Goal: Task Accomplishment & Management: Use online tool/utility

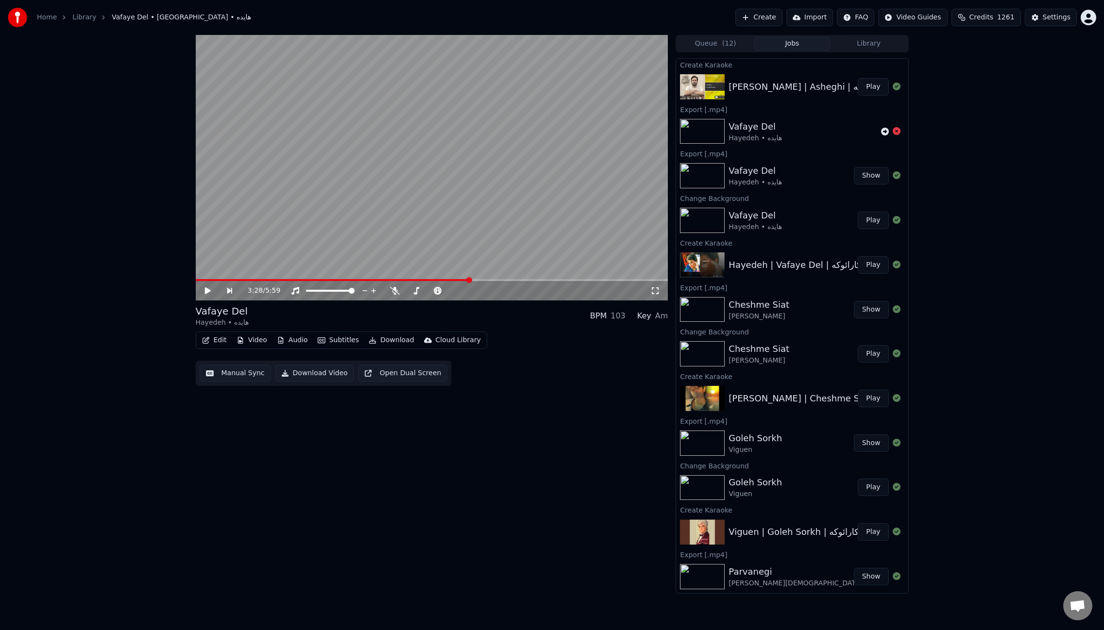
click at [869, 89] on button "Play" at bounding box center [872, 86] width 31 height 17
click at [372, 294] on icon at bounding box center [373, 291] width 10 height 8
click at [253, 342] on button "Video" at bounding box center [252, 341] width 38 height 14
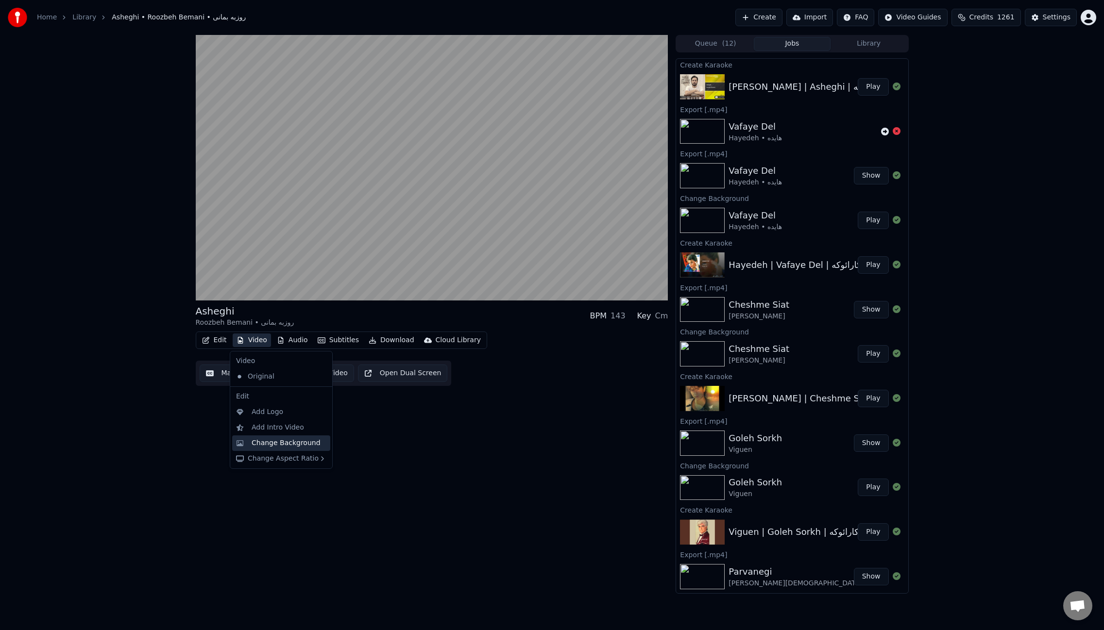
click at [277, 440] on div "Change Background" at bounding box center [286, 443] width 69 height 10
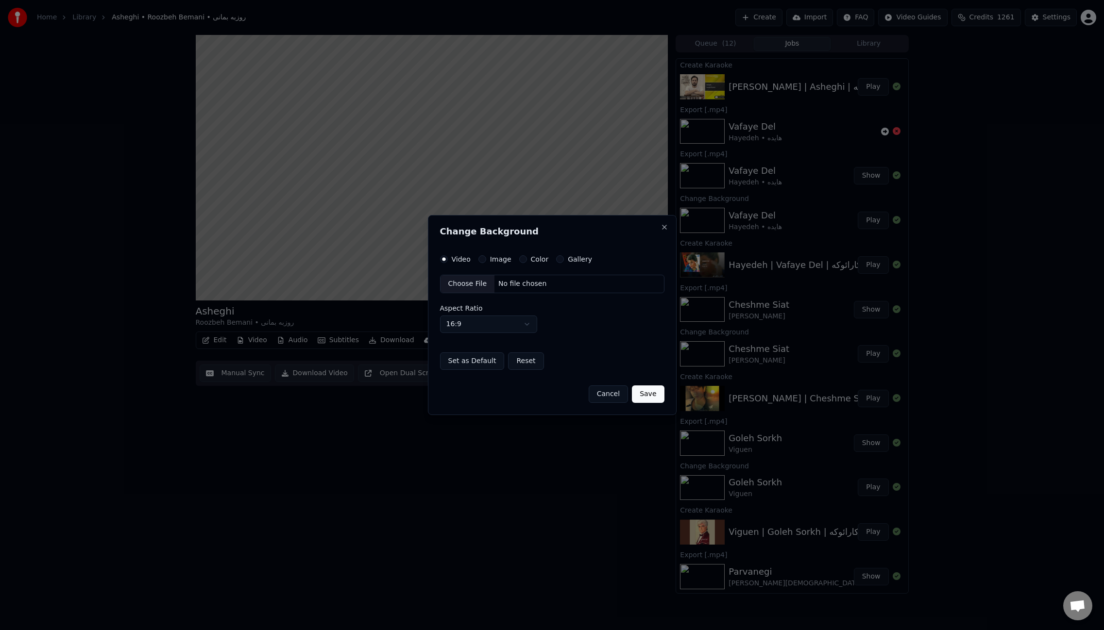
click at [481, 257] on button "Image" at bounding box center [482, 259] width 8 height 8
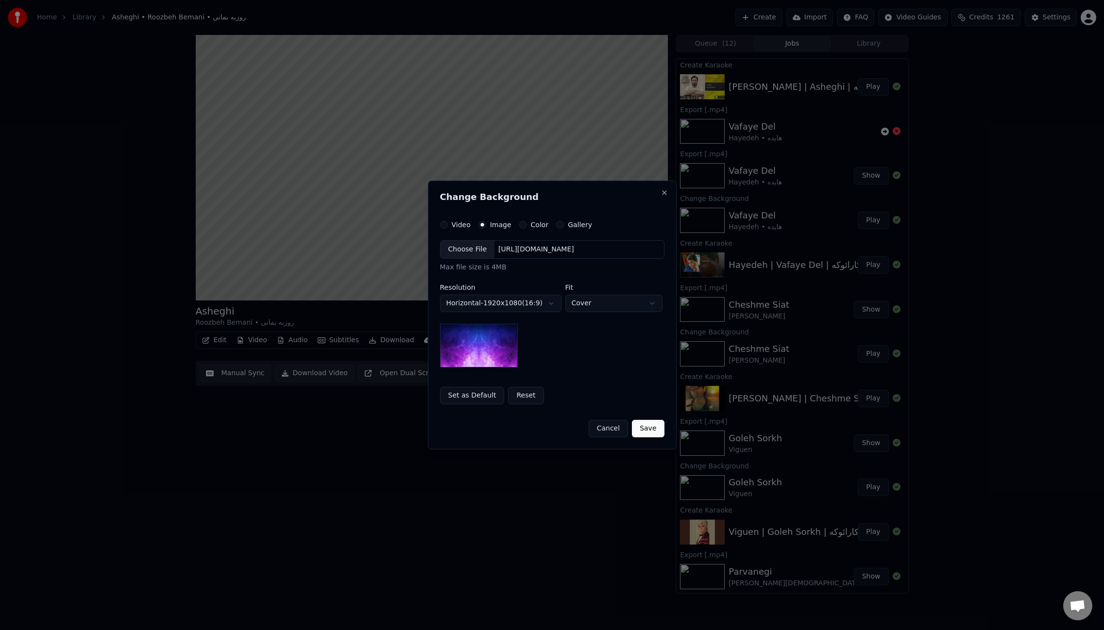
click at [466, 250] on div "Choose File" at bounding box center [467, 249] width 54 height 17
click at [658, 432] on button "Save" at bounding box center [648, 428] width 32 height 17
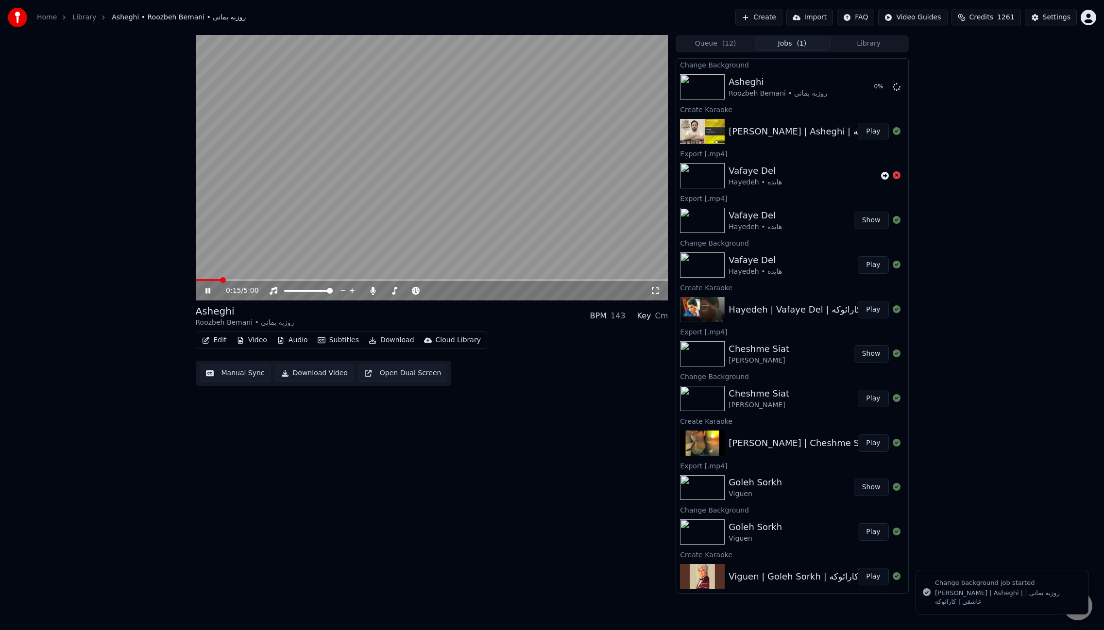
click at [493, 231] on video at bounding box center [432, 168] width 472 height 266
click at [875, 90] on button "Play" at bounding box center [872, 86] width 31 height 17
click at [369, 295] on div at bounding box center [412, 291] width 88 height 10
click at [371, 293] on icon at bounding box center [372, 291] width 5 height 8
click at [371, 293] on icon at bounding box center [373, 291] width 10 height 8
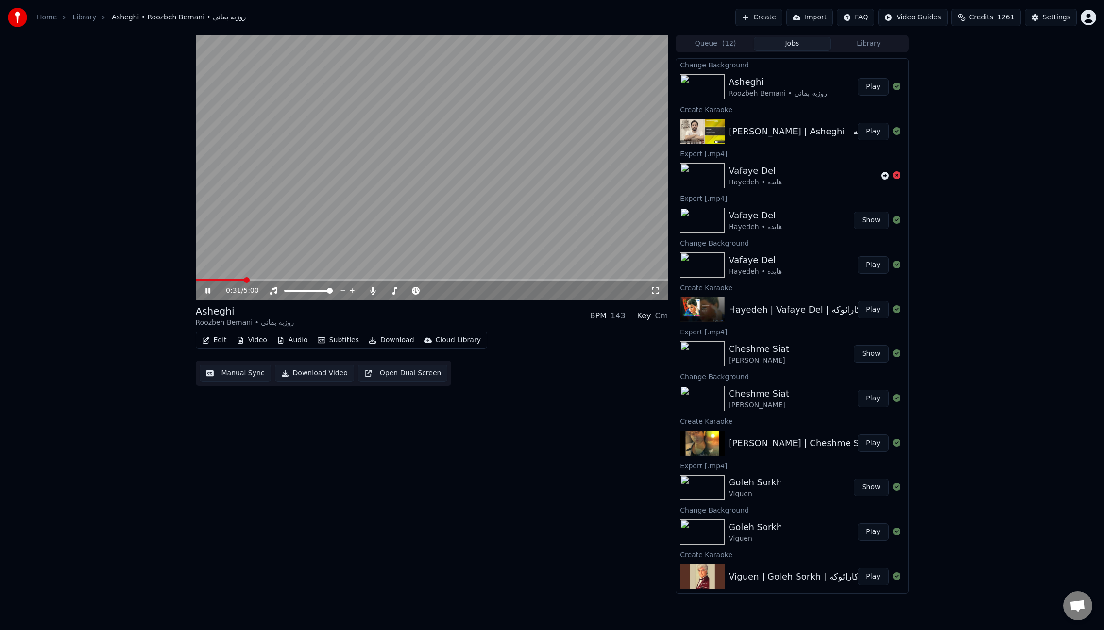
click at [227, 342] on button "Edit" at bounding box center [214, 341] width 33 height 14
click at [246, 441] on div "Manual Sync (Legacy)" at bounding box center [255, 443] width 75 height 10
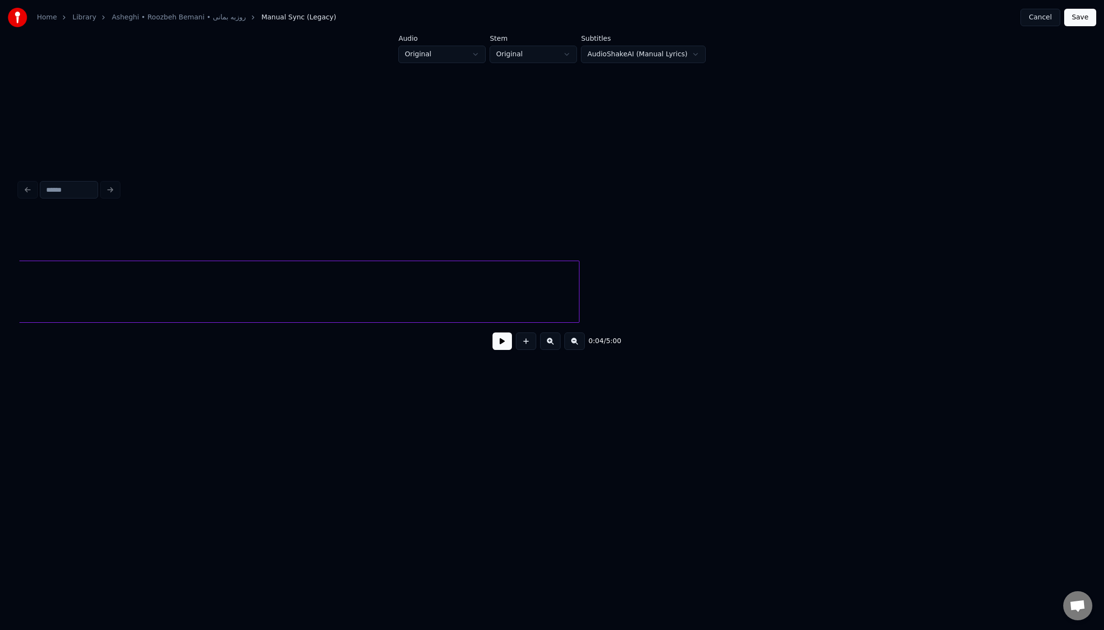
scroll to position [0, 3353]
click at [0, 303] on div "Home Library Asheghi • Roozbeh Bemani • روزبه بمانی Manual Sync (Legacy) Cancel…" at bounding box center [552, 228] width 1104 height 457
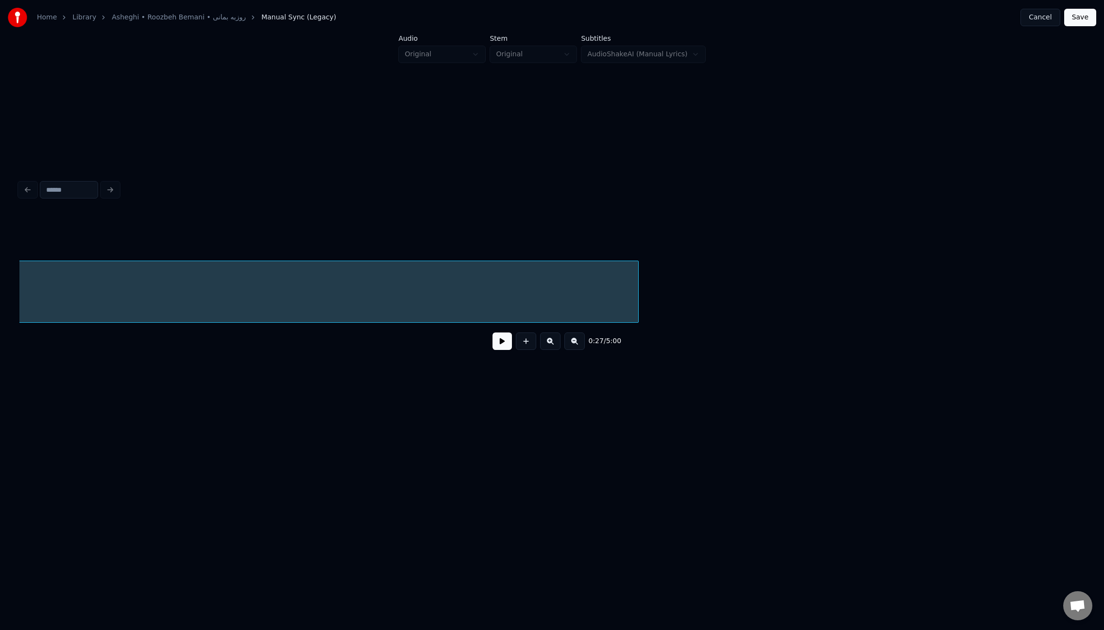
scroll to position [0, 2695]
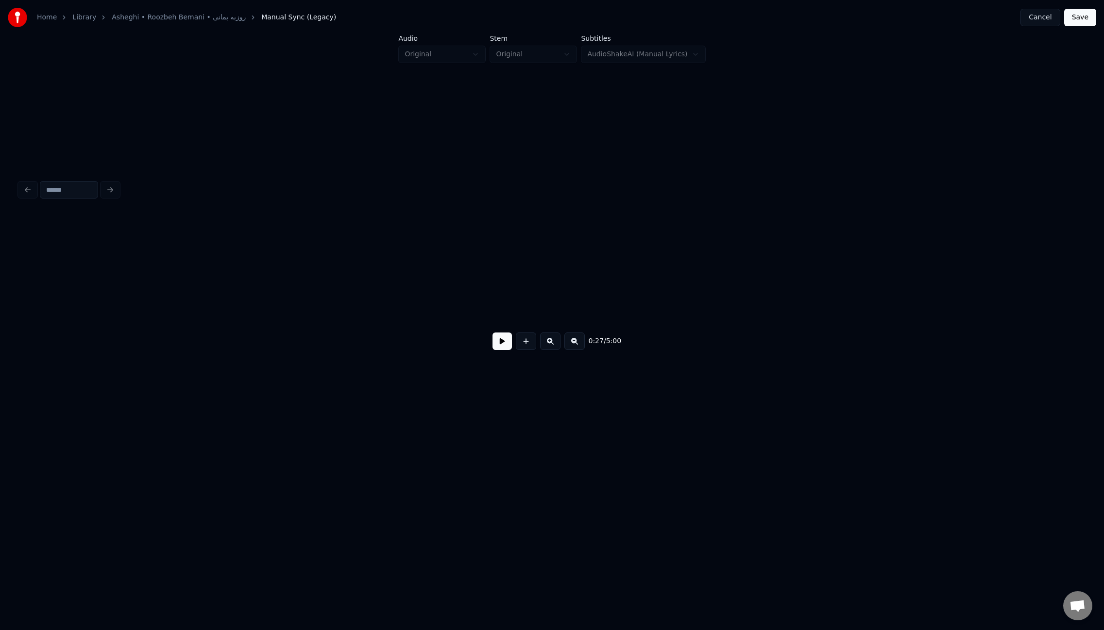
click at [0, 306] on div "Home Library Asheghi • Roozbeh Bemani • روزبه بمانی Manual Sync (Legacy) Cancel…" at bounding box center [552, 228] width 1104 height 457
click at [51, 301] on div at bounding box center [50, 291] width 3 height 61
click at [501, 350] on button at bounding box center [501, 341] width 19 height 17
click at [62, 274] on div at bounding box center [62, 291] width 3 height 61
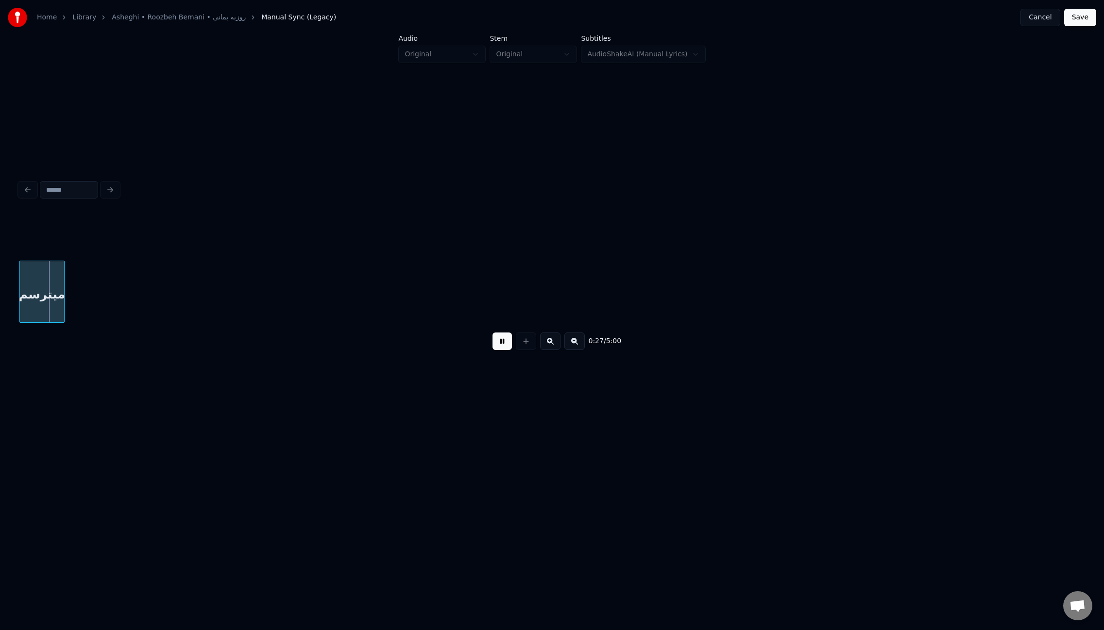
click at [503, 347] on button at bounding box center [501, 341] width 19 height 17
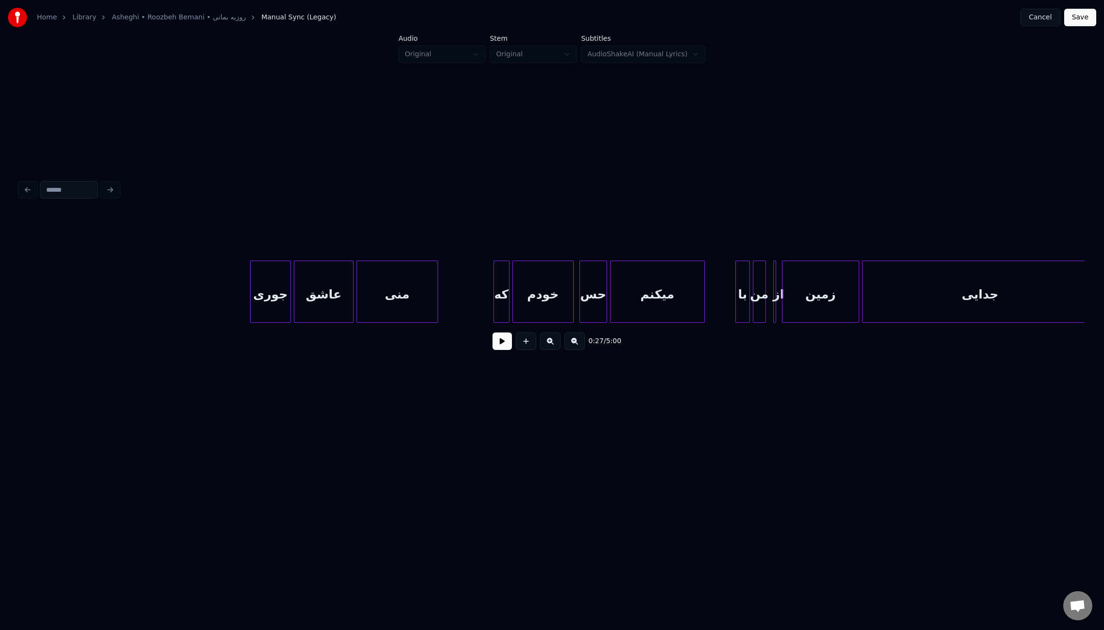
scroll to position [0, 4372]
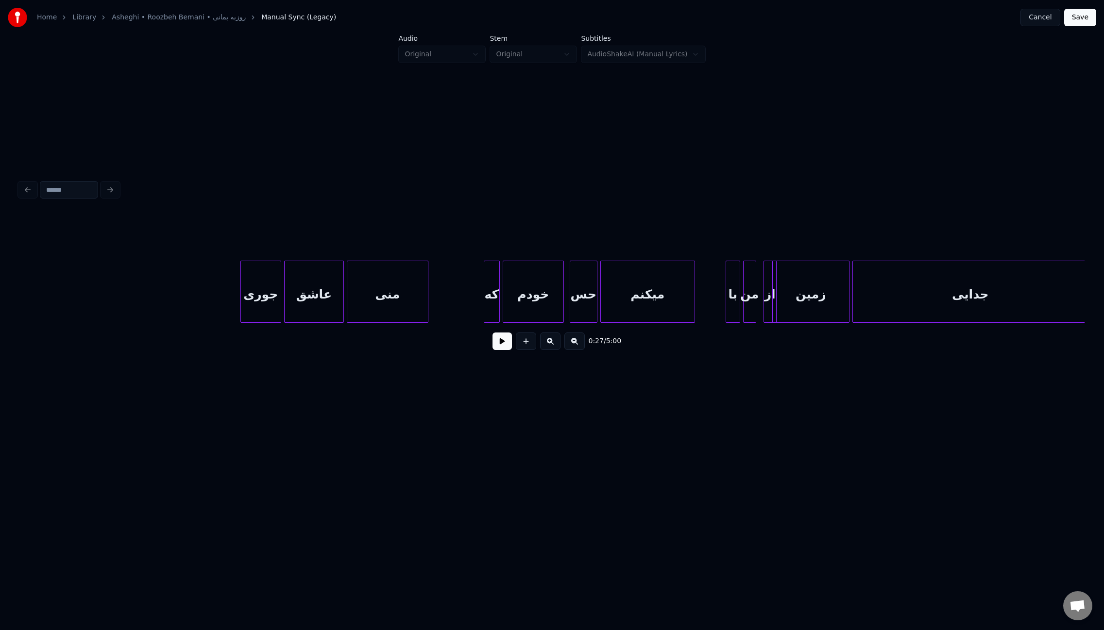
click at [768, 298] on div "از" at bounding box center [769, 292] width 13 height 62
click at [762, 306] on div "از" at bounding box center [764, 294] width 12 height 66
click at [500, 343] on button at bounding box center [501, 341] width 19 height 17
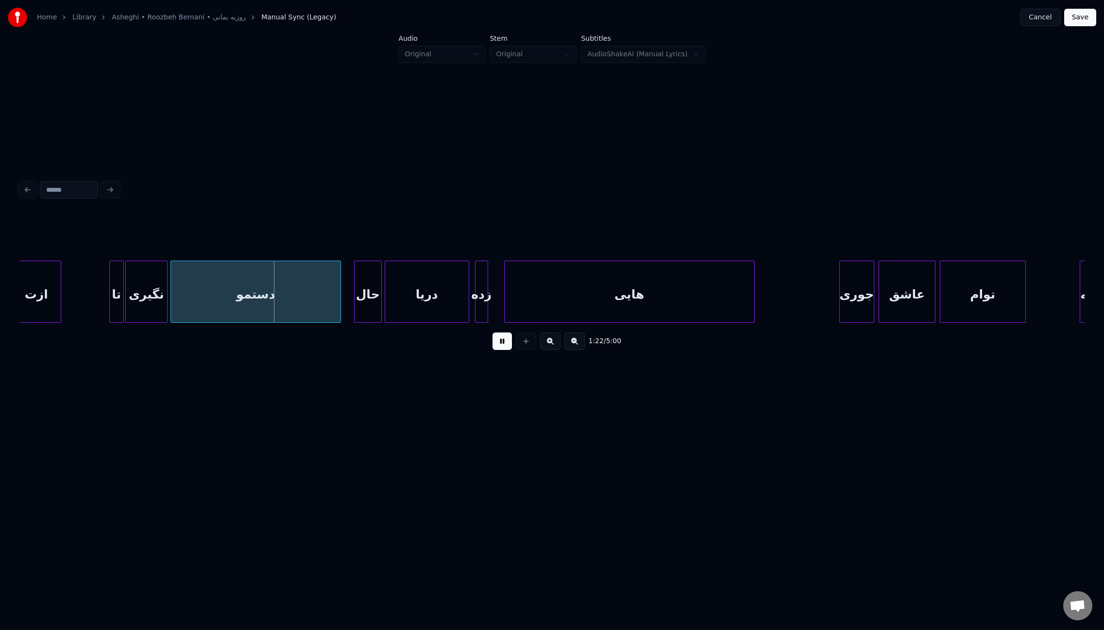
scroll to position [0, 5724]
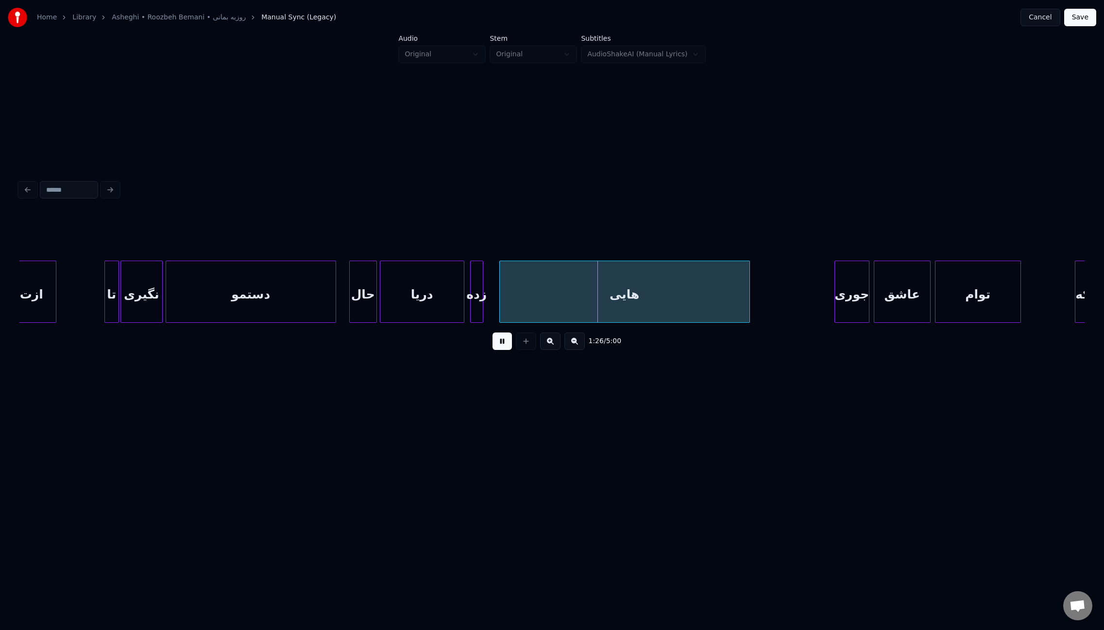
click at [499, 297] on div "هایی" at bounding box center [624, 292] width 251 height 62
click at [495, 299] on div at bounding box center [494, 291] width 3 height 61
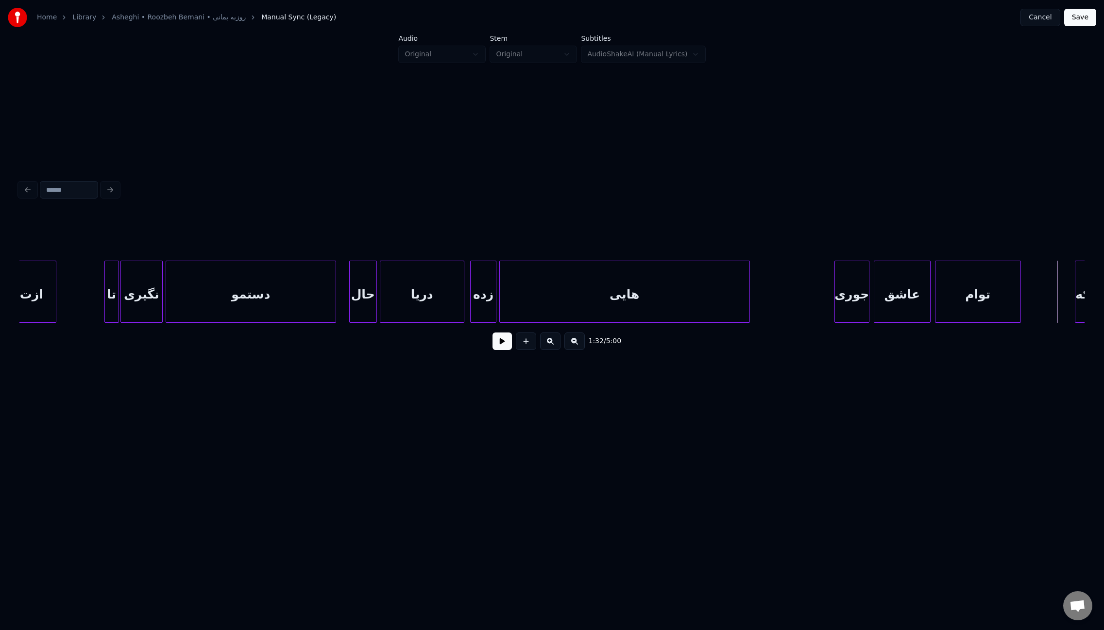
click at [506, 346] on button at bounding box center [501, 341] width 19 height 17
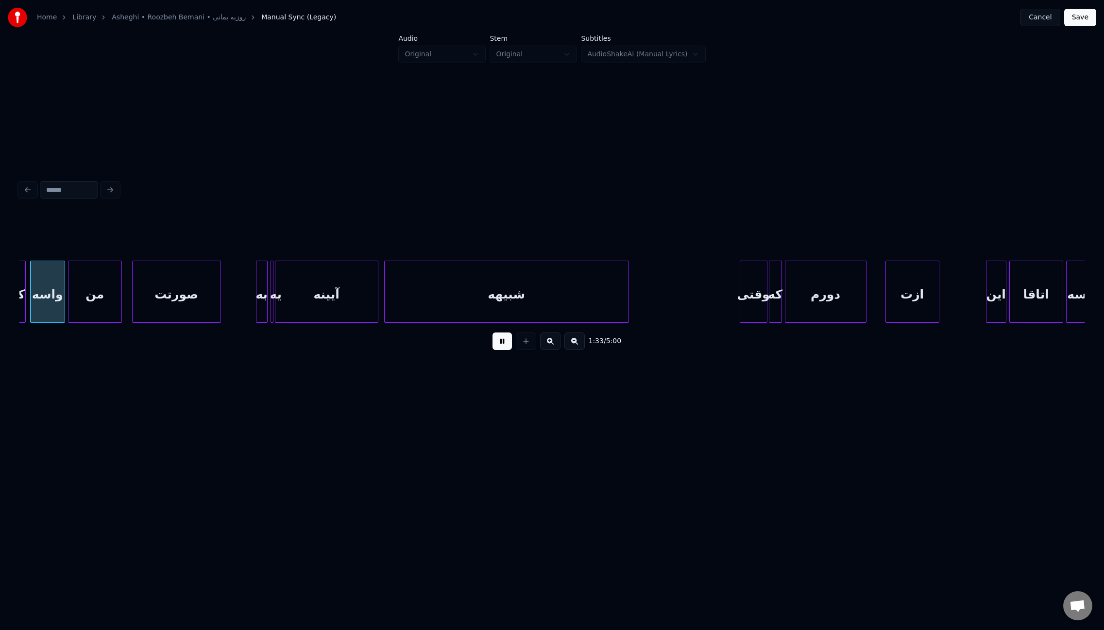
click at [499, 347] on button at bounding box center [501, 341] width 19 height 17
click at [502, 350] on button at bounding box center [501, 341] width 19 height 17
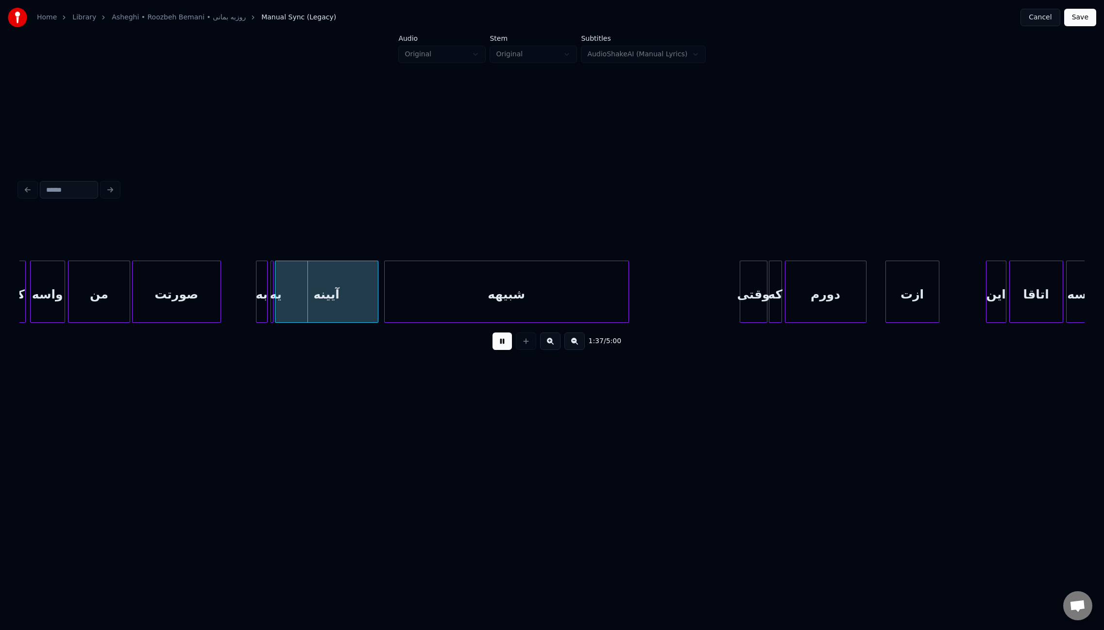
click at [128, 290] on div at bounding box center [128, 291] width 3 height 61
click at [140, 294] on div "صورتت" at bounding box center [177, 294] width 88 height 66
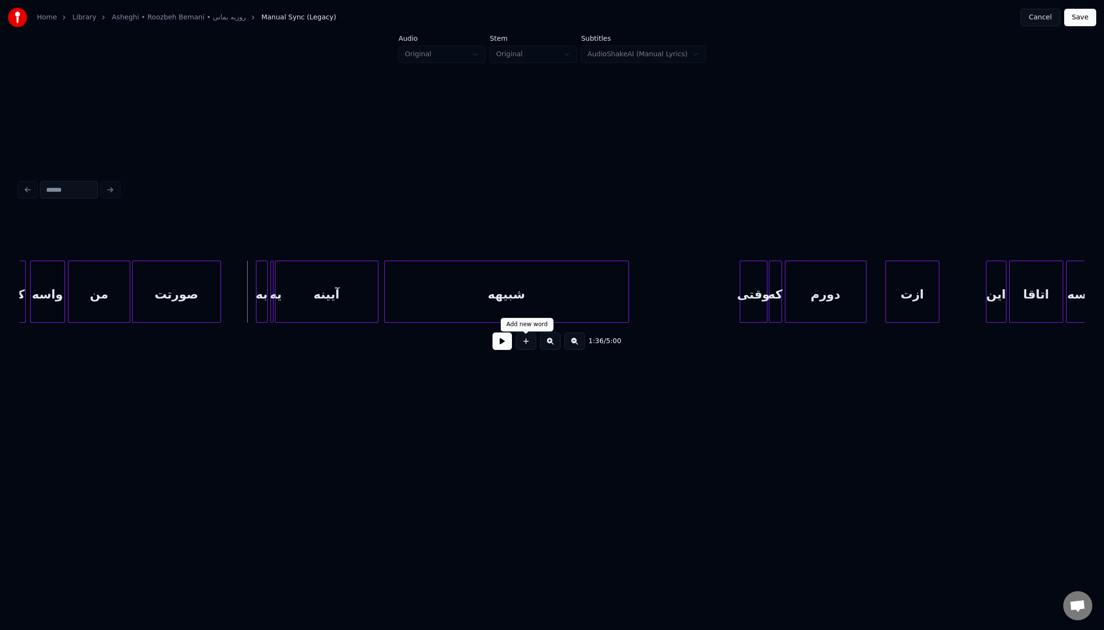
click at [504, 346] on button at bounding box center [501, 341] width 19 height 17
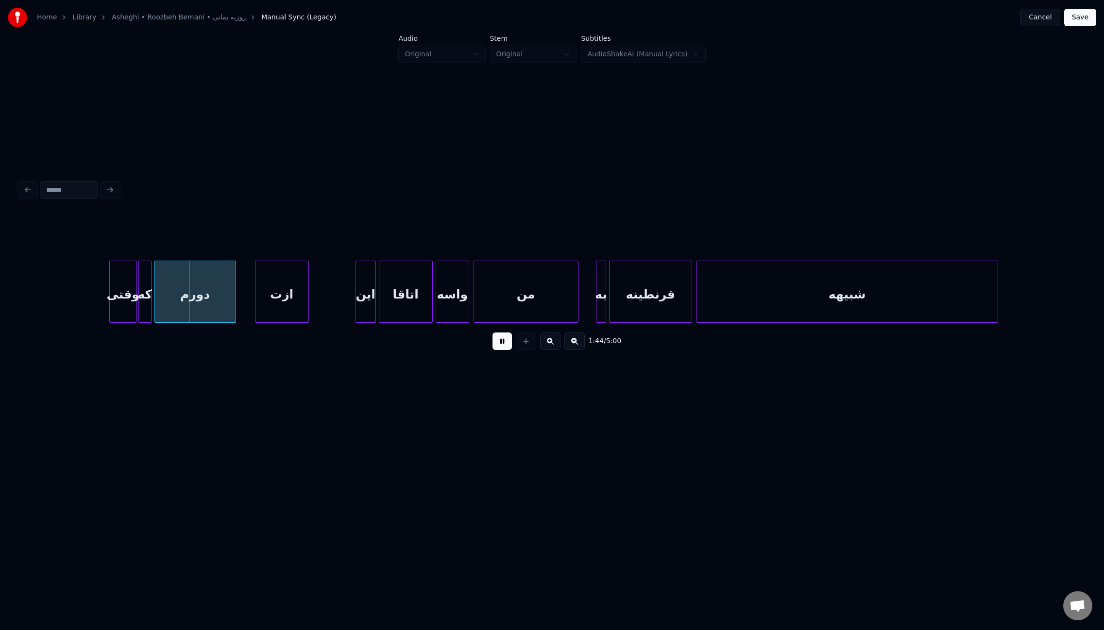
scroll to position [0, 7409]
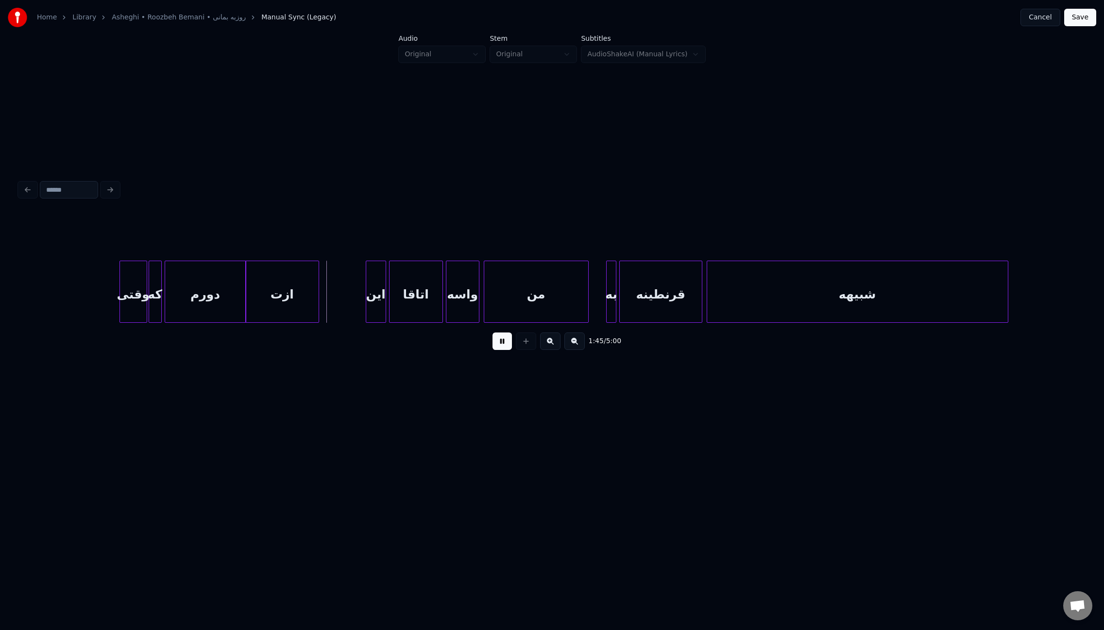
click at [246, 282] on div at bounding box center [247, 291] width 3 height 61
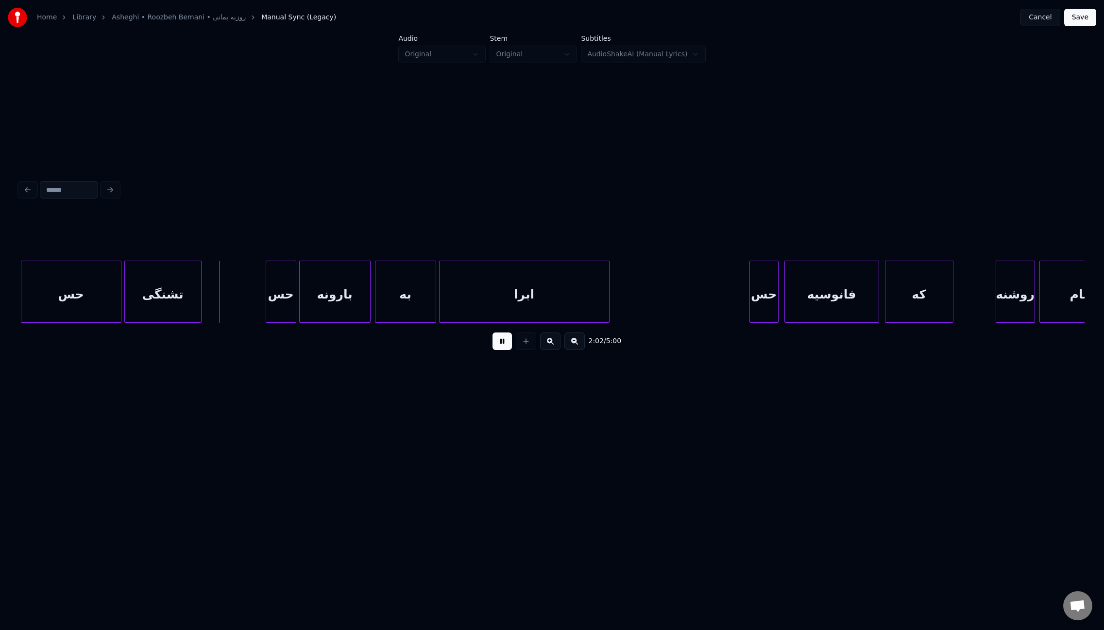
scroll to position [0, 8736]
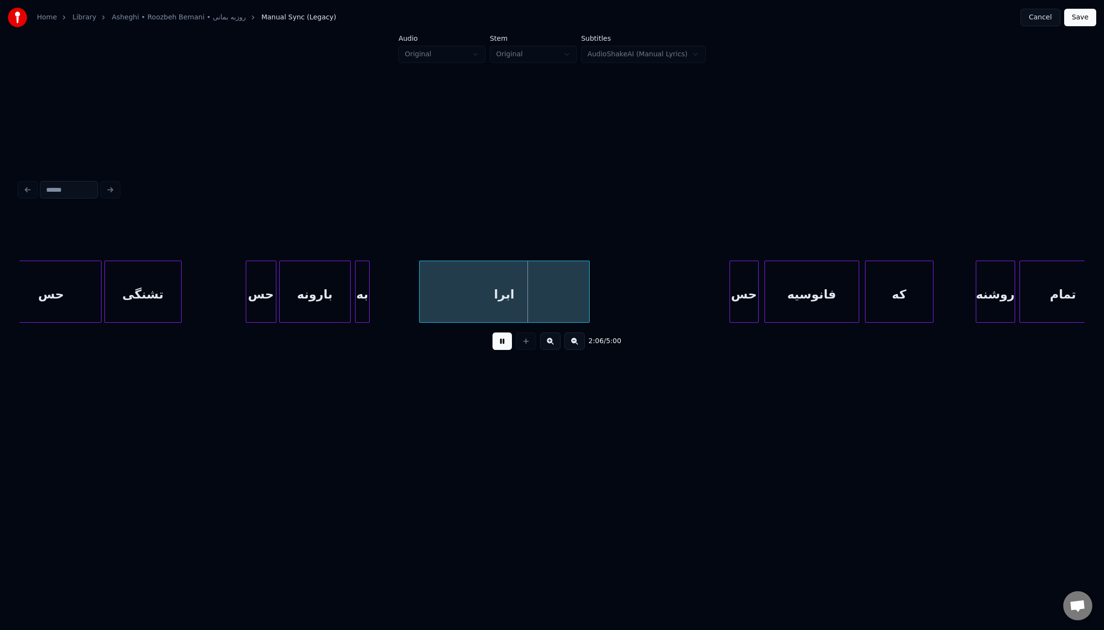
click at [366, 289] on div at bounding box center [367, 291] width 3 height 61
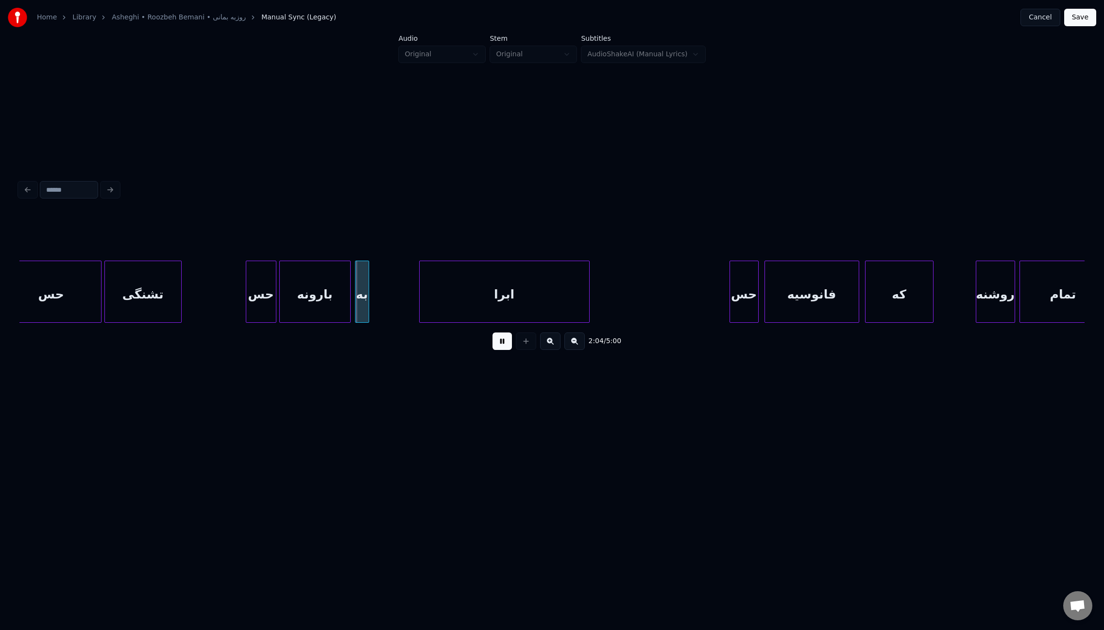
click at [366, 289] on div at bounding box center [367, 291] width 3 height 61
click at [370, 288] on div at bounding box center [371, 291] width 3 height 61
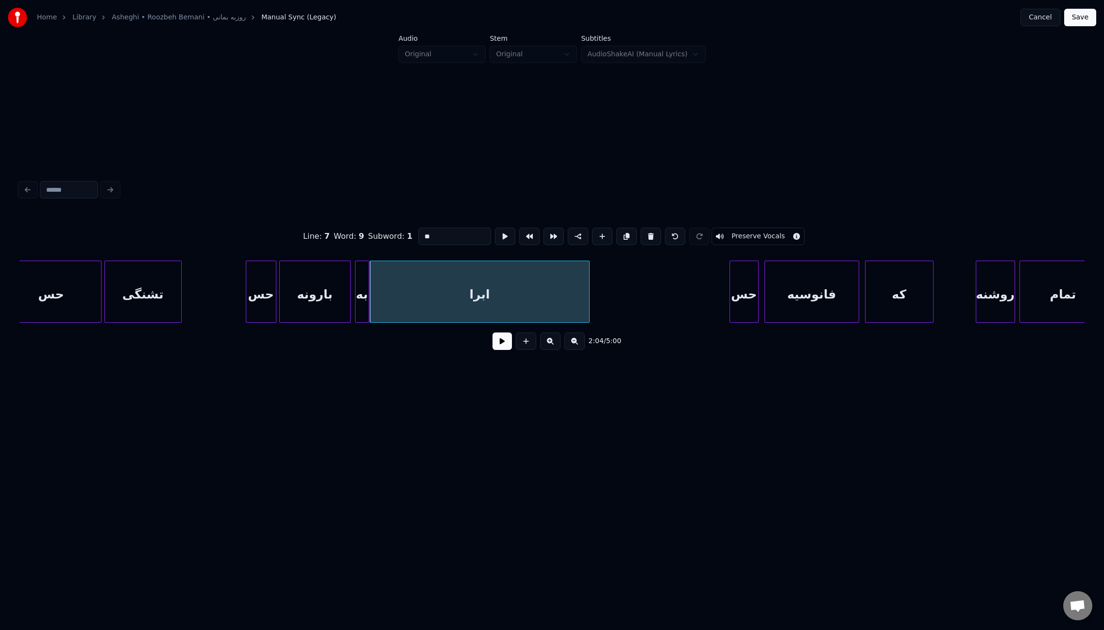
click at [502, 350] on button at bounding box center [501, 341] width 19 height 17
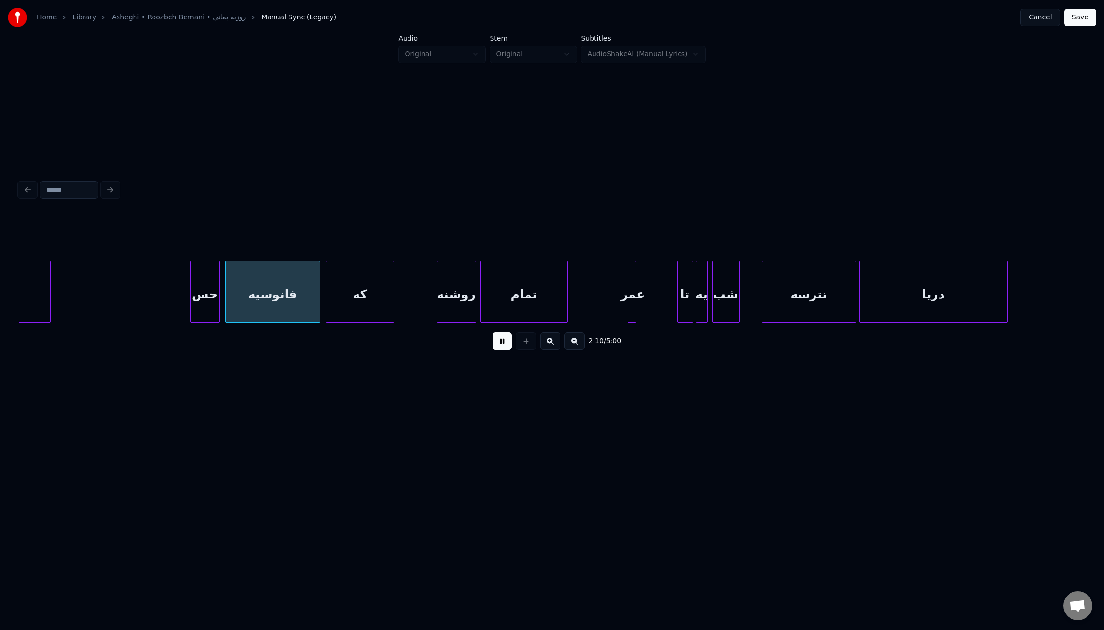
scroll to position [0, 9365]
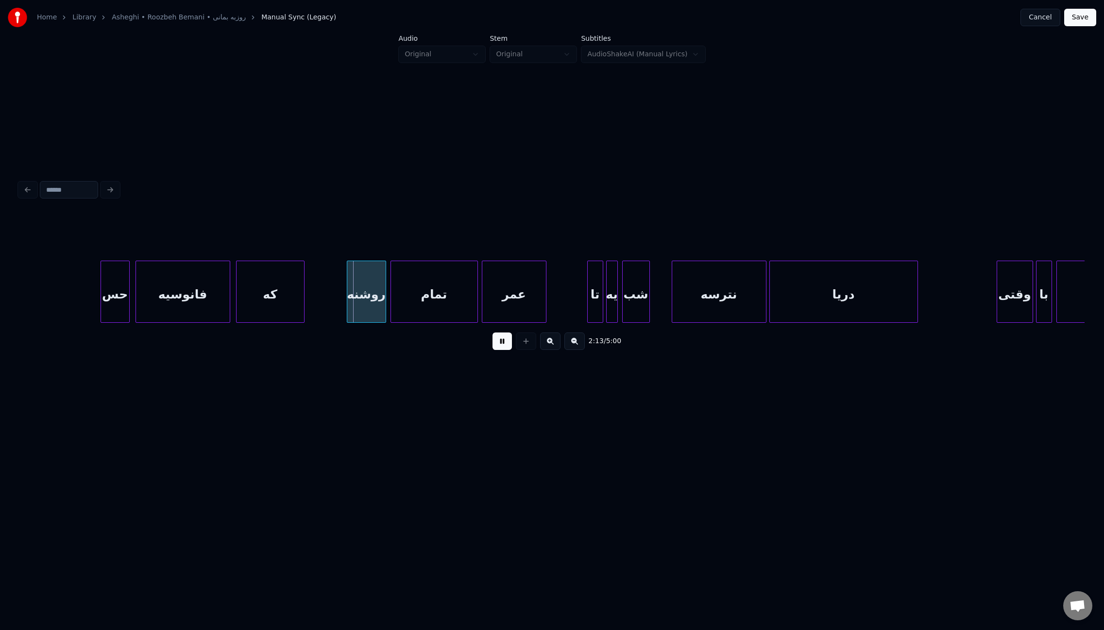
click at [482, 298] on div at bounding box center [483, 291] width 3 height 61
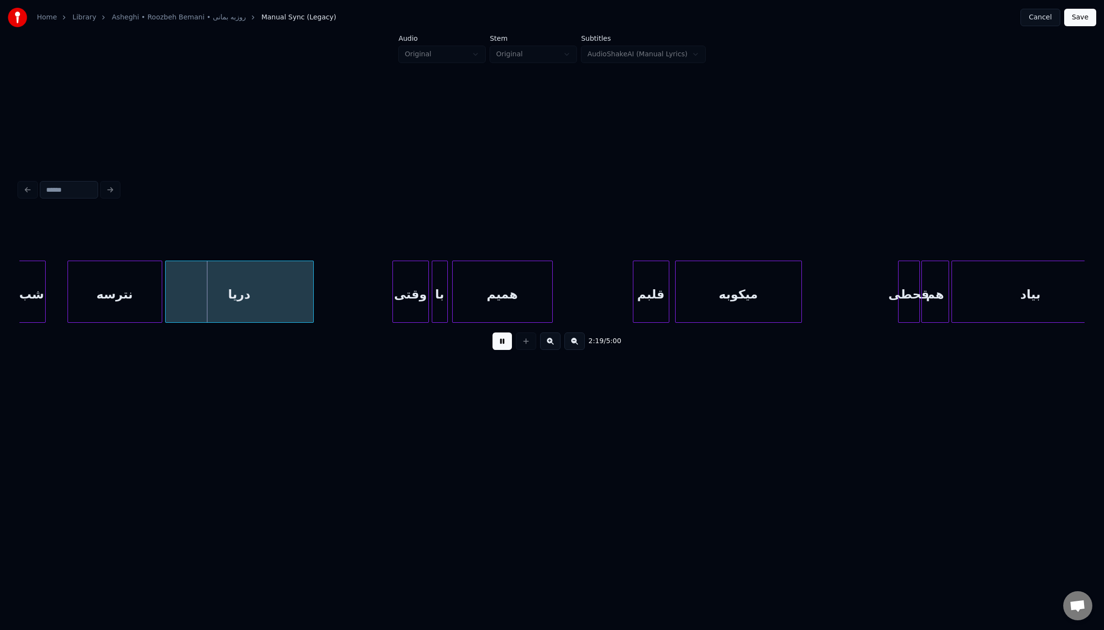
scroll to position [0, 10064]
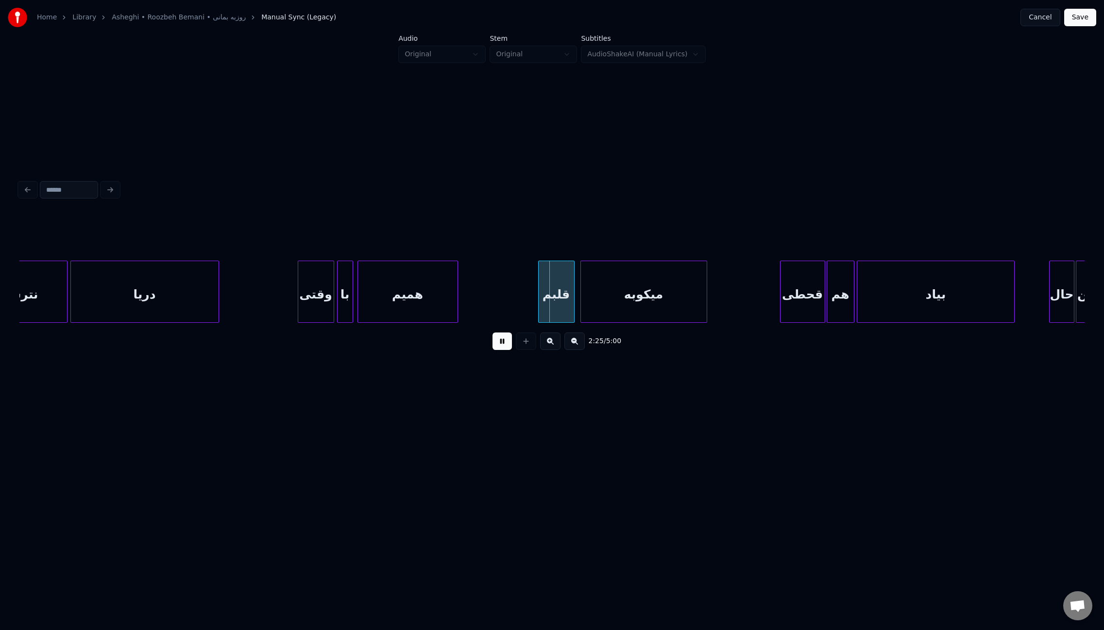
click at [780, 295] on div at bounding box center [781, 291] width 3 height 61
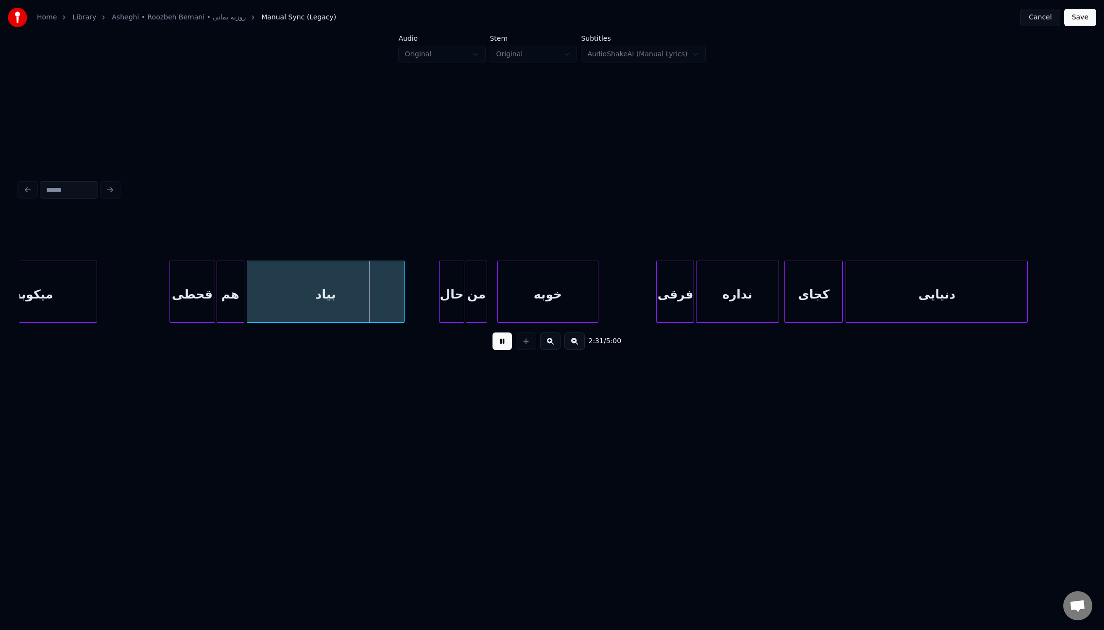
scroll to position [0, 10698]
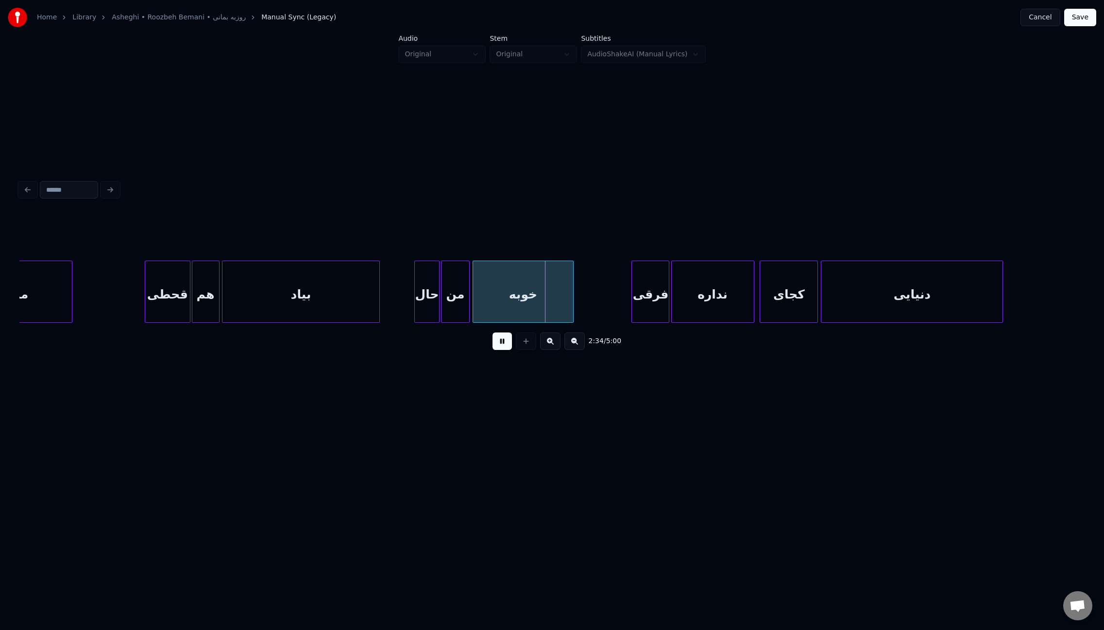
click at [469, 294] on div at bounding box center [467, 291] width 3 height 61
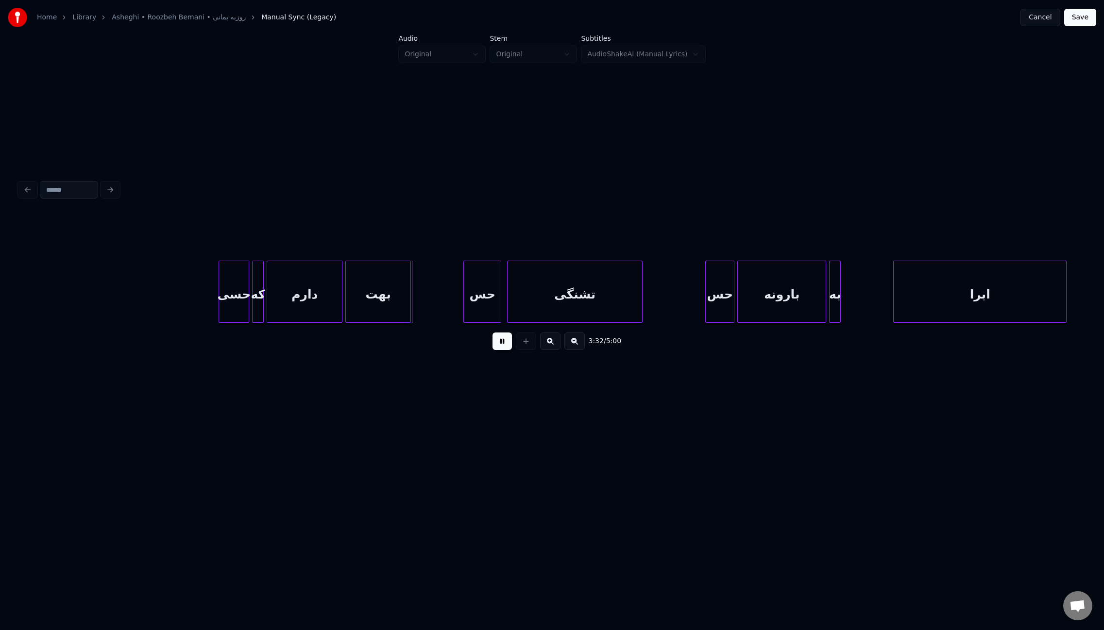
scroll to position [0, 15129]
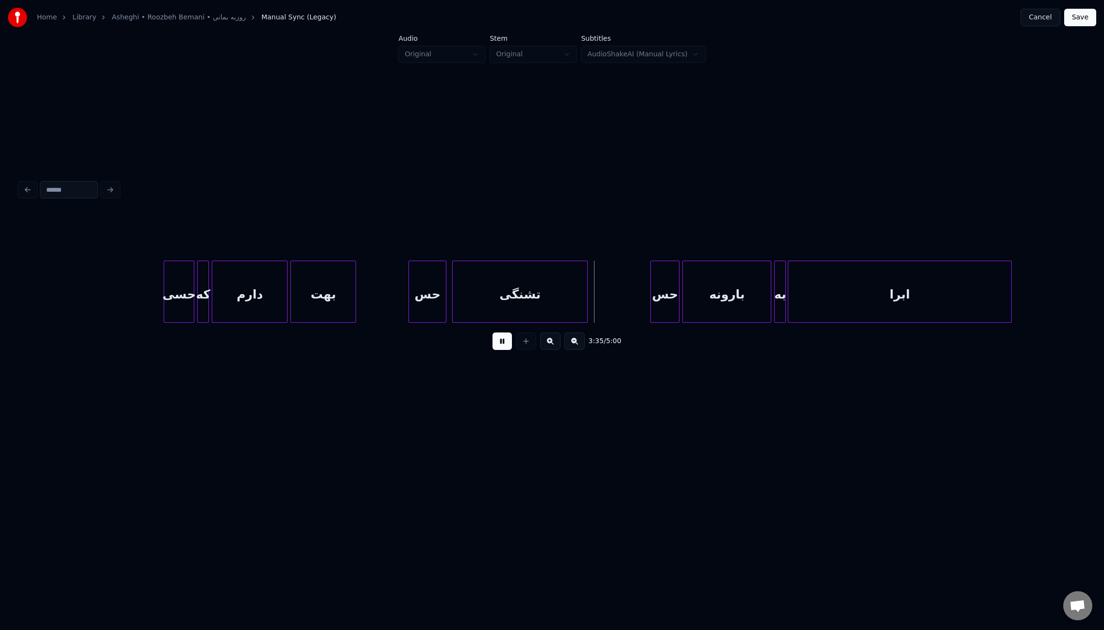
click at [789, 292] on div at bounding box center [789, 291] width 3 height 61
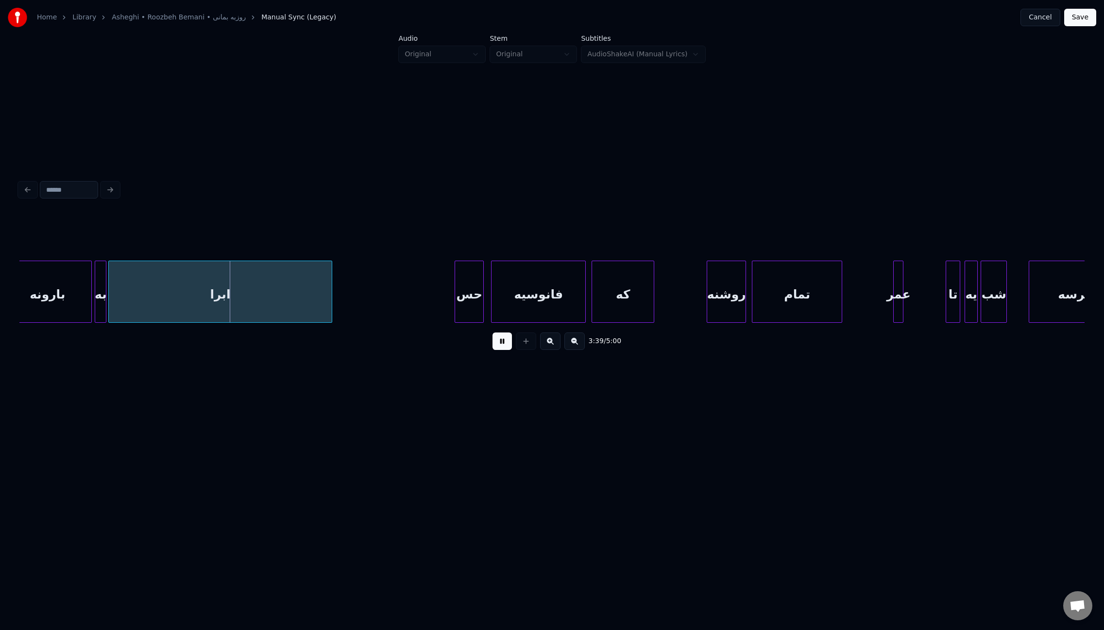
scroll to position [0, 15829]
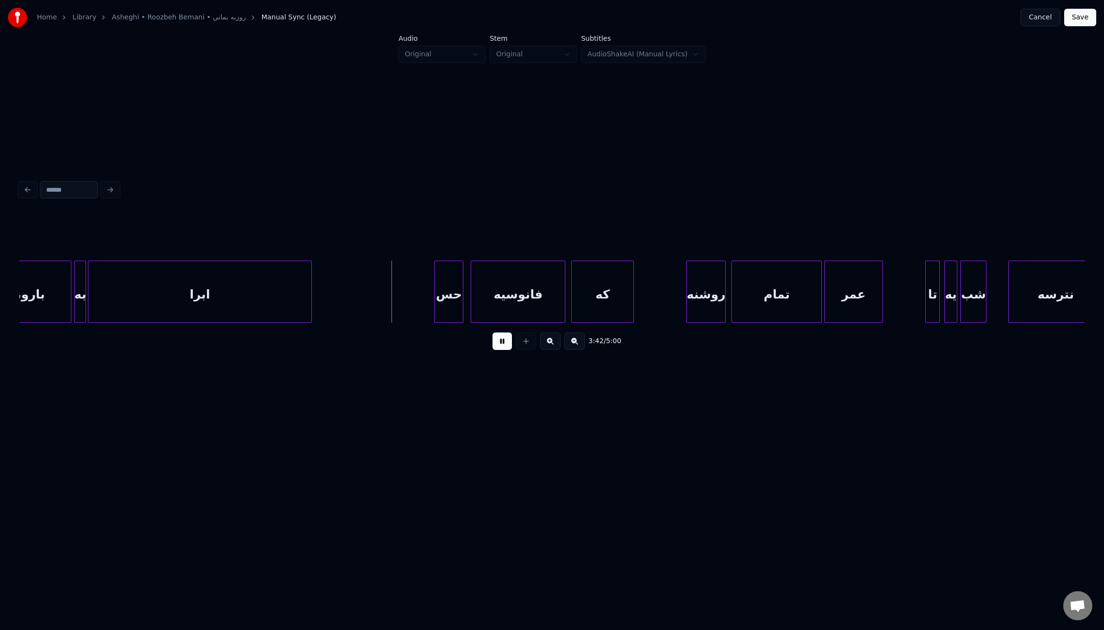
click at [825, 301] on div at bounding box center [825, 291] width 3 height 61
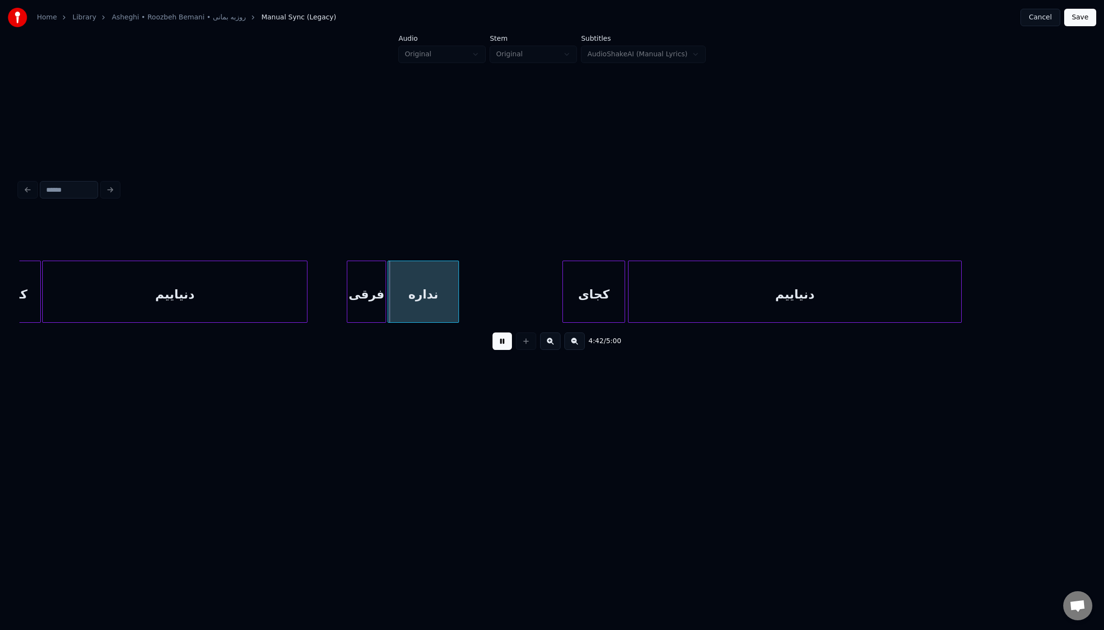
scroll to position [0, 20213]
click at [1075, 17] on button "Save" at bounding box center [1080, 17] width 32 height 17
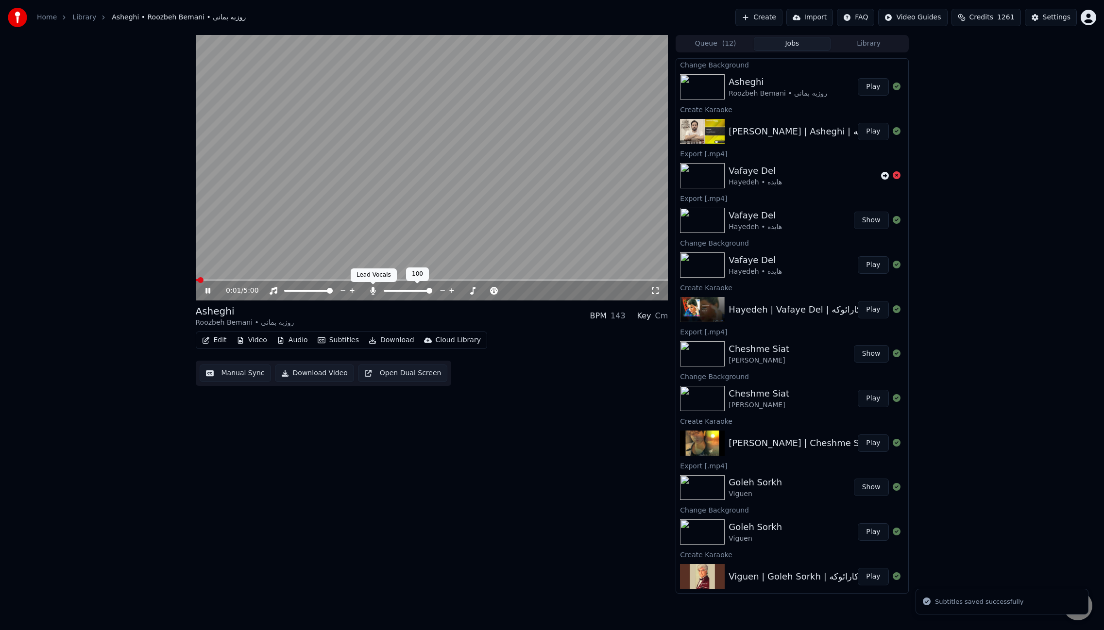
click at [375, 292] on icon at bounding box center [373, 291] width 10 height 8
click at [295, 279] on span at bounding box center [432, 280] width 472 height 2
click at [444, 280] on span at bounding box center [432, 280] width 472 height 2
click at [400, 341] on button "Download" at bounding box center [391, 341] width 53 height 14
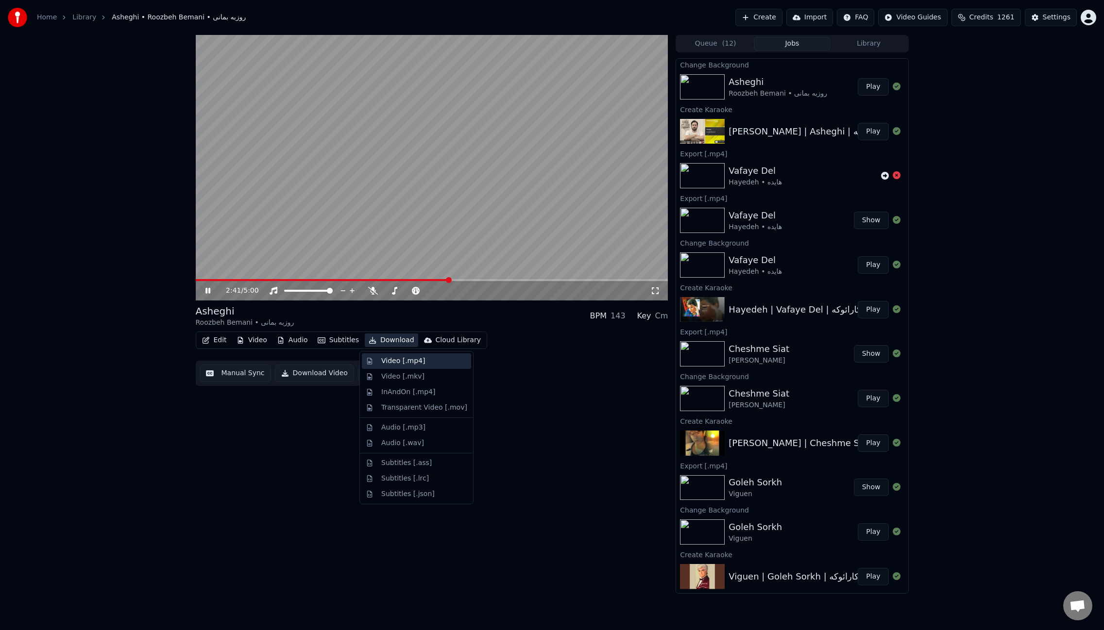
click at [402, 358] on div "Video [.mp4]" at bounding box center [403, 361] width 44 height 10
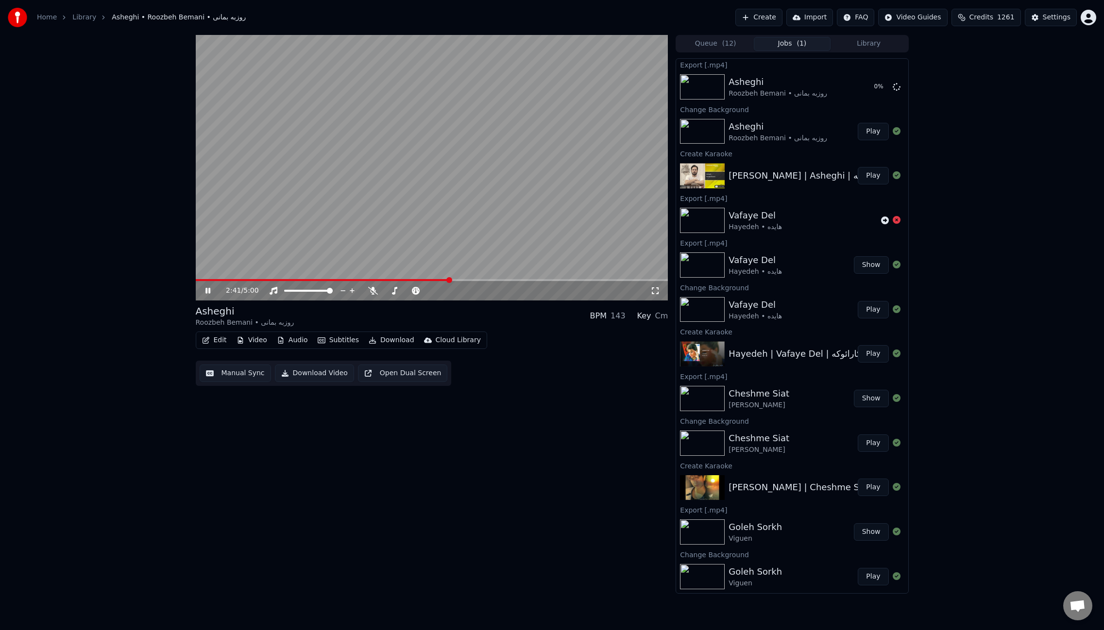
click at [533, 194] on video at bounding box center [432, 168] width 472 height 266
click at [222, 340] on button "Edit" at bounding box center [214, 341] width 33 height 14
click at [241, 380] on div "Edit Metadata" at bounding box center [242, 377] width 48 height 10
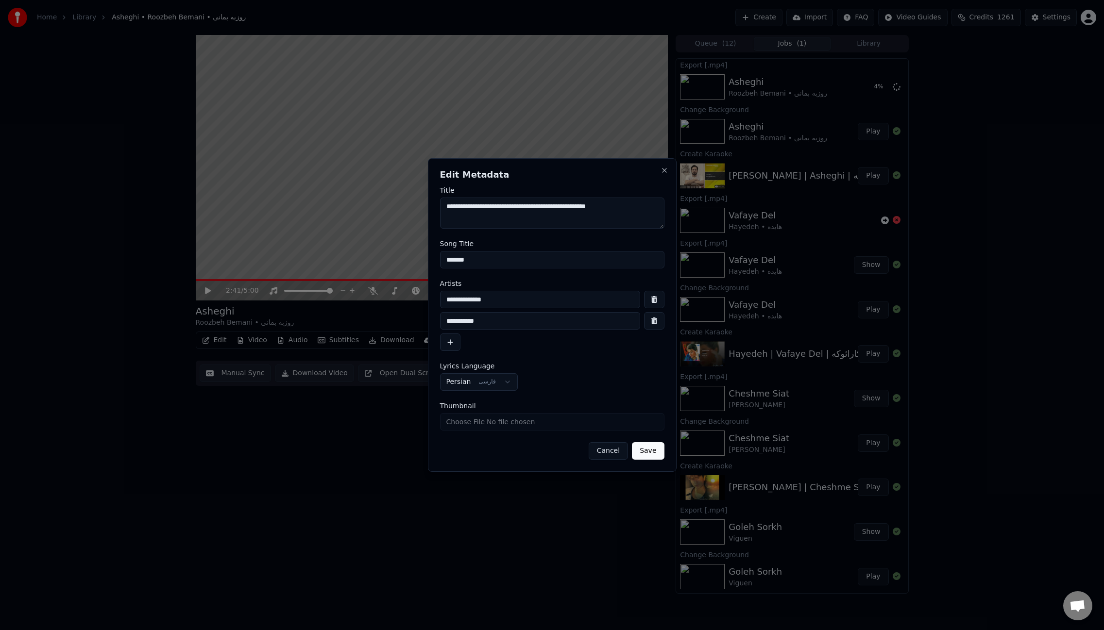
click at [616, 210] on textarea "**********" at bounding box center [552, 213] width 224 height 31
click at [584, 210] on textarea "**********" at bounding box center [552, 213] width 224 height 31
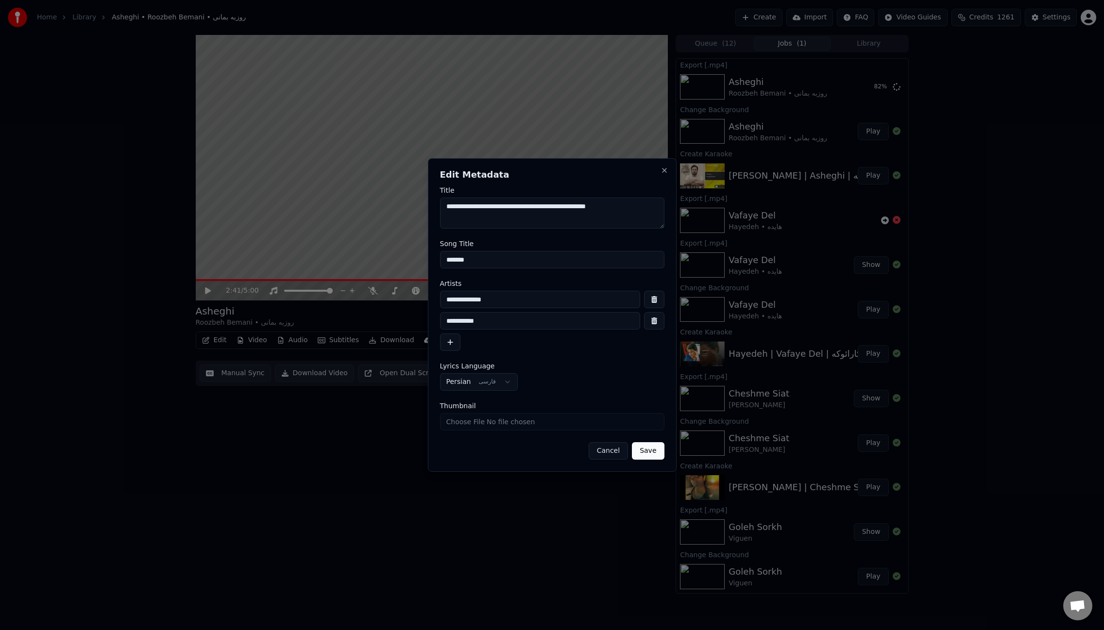
click at [584, 210] on textarea "**********" at bounding box center [552, 213] width 224 height 31
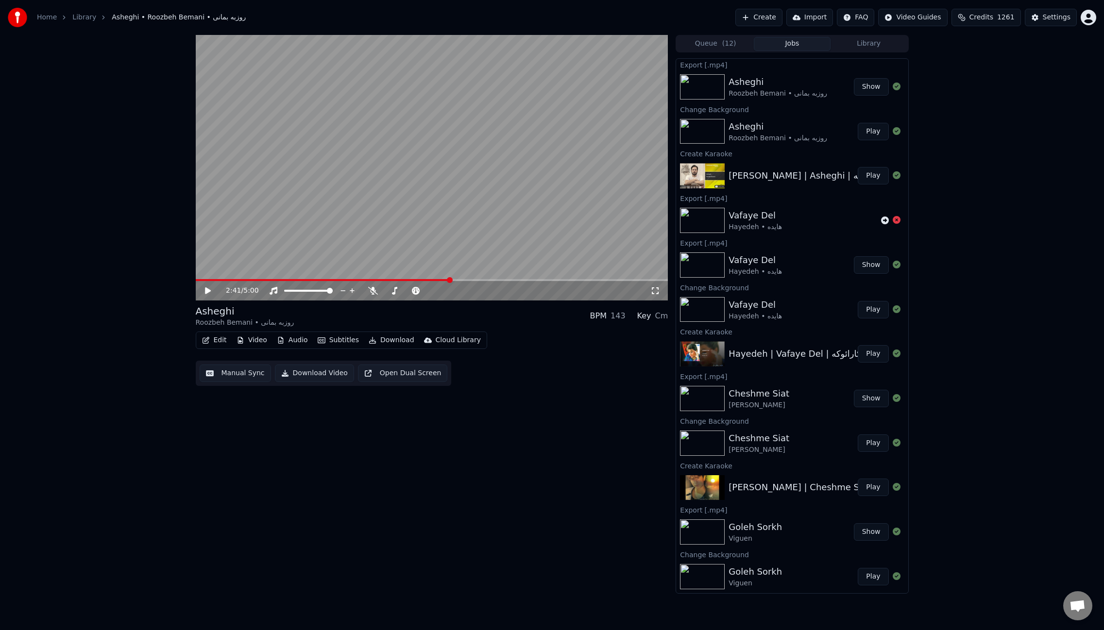
click at [222, 341] on button "Edit" at bounding box center [214, 341] width 33 height 14
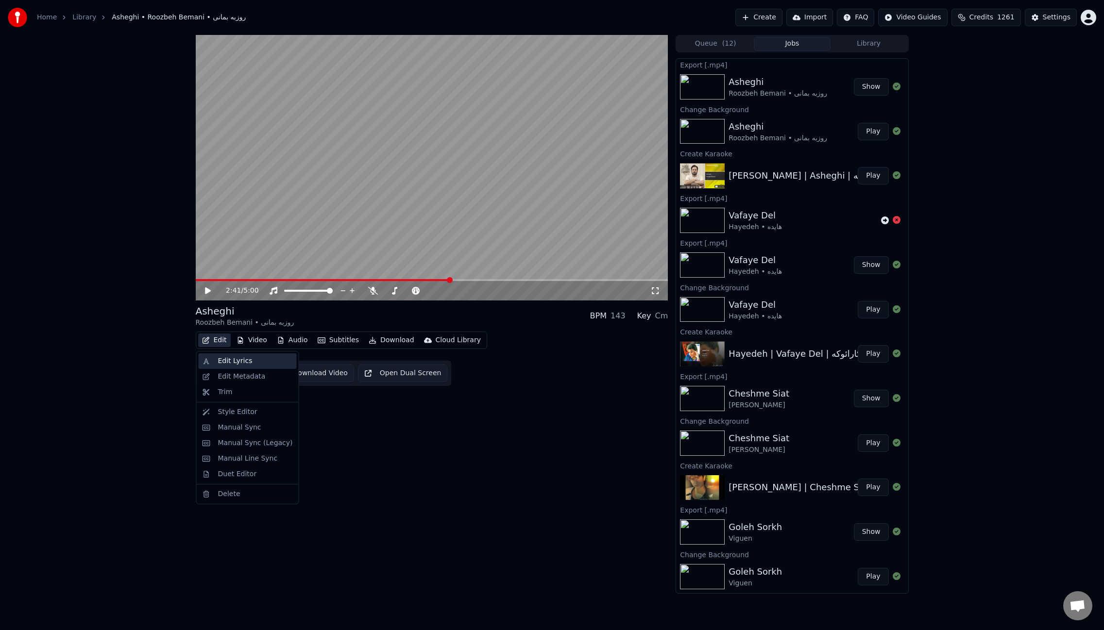
click at [243, 365] on div "Edit Lyrics" at bounding box center [235, 361] width 34 height 10
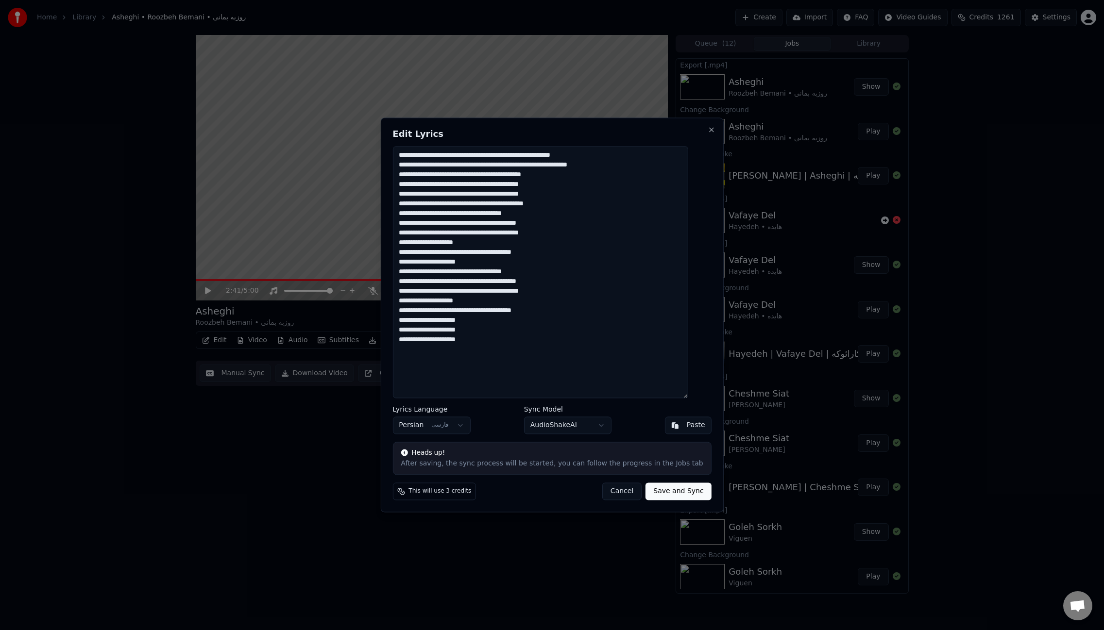
click at [683, 273] on textarea "**********" at bounding box center [539, 272] width 295 height 252
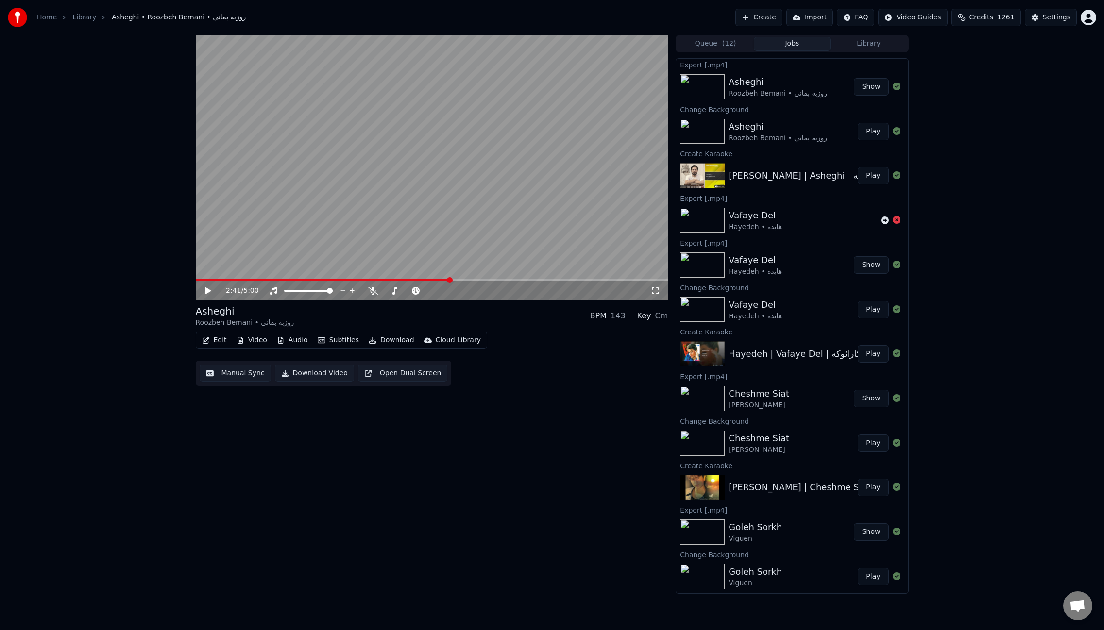
click at [215, 345] on button "Edit" at bounding box center [214, 341] width 33 height 14
click at [235, 374] on div "Edit Metadata" at bounding box center [242, 377] width 48 height 10
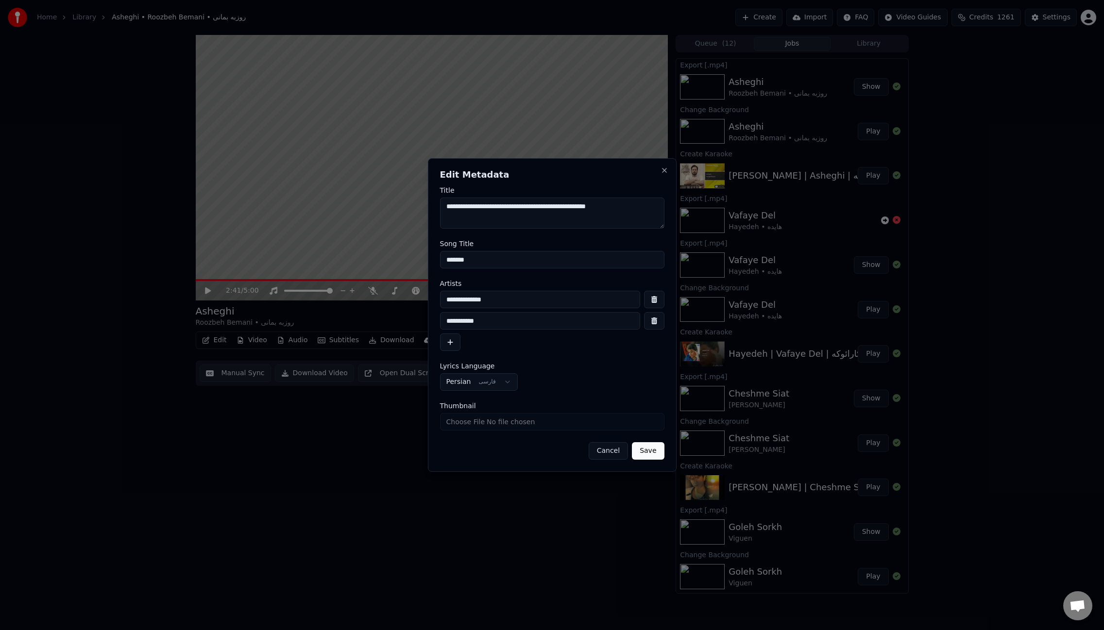
drag, startPoint x: 498, startPoint y: 209, endPoint x: 433, endPoint y: 209, distance: 65.5
click at [433, 209] on div "**********" at bounding box center [552, 315] width 249 height 314
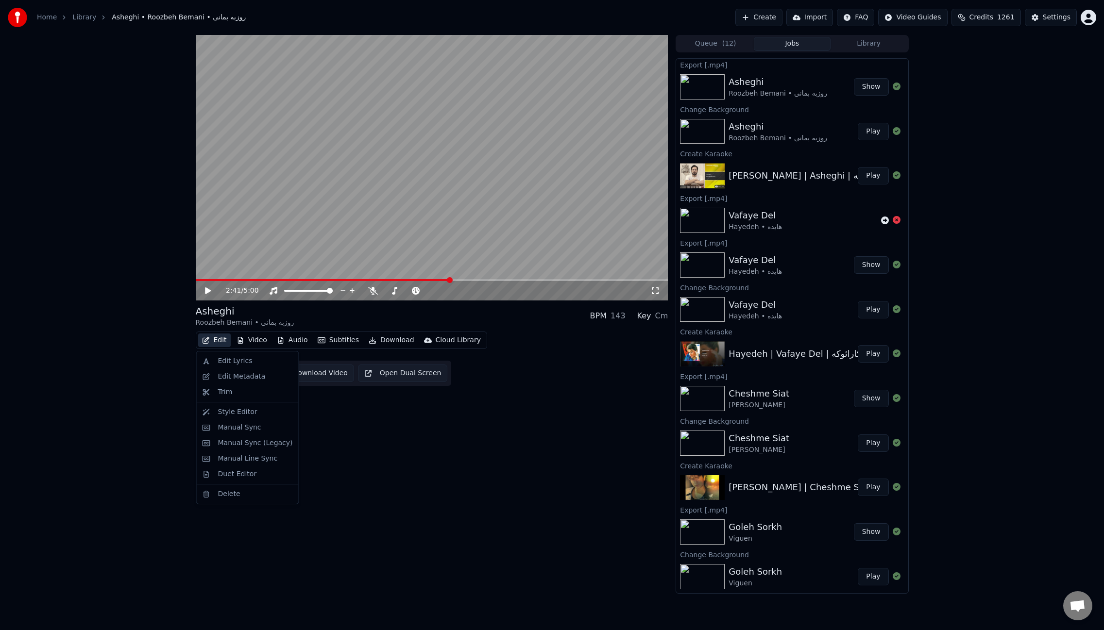
click at [212, 338] on button "Edit" at bounding box center [214, 341] width 33 height 14
click at [238, 374] on div "Edit Metadata" at bounding box center [242, 377] width 48 height 10
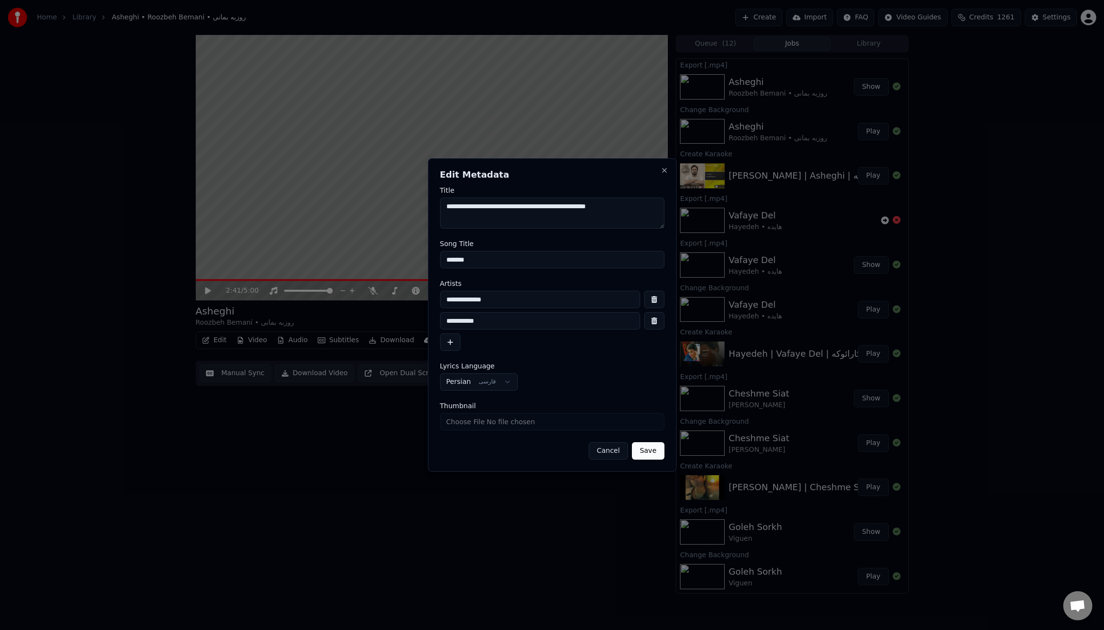
drag, startPoint x: 499, startPoint y: 207, endPoint x: 425, endPoint y: 202, distance: 73.9
click at [425, 202] on body "Home Library Asheghi • Roozbeh Bemani • روزبه بمانی Create Import FAQ Video Gui…" at bounding box center [552, 315] width 1104 height 630
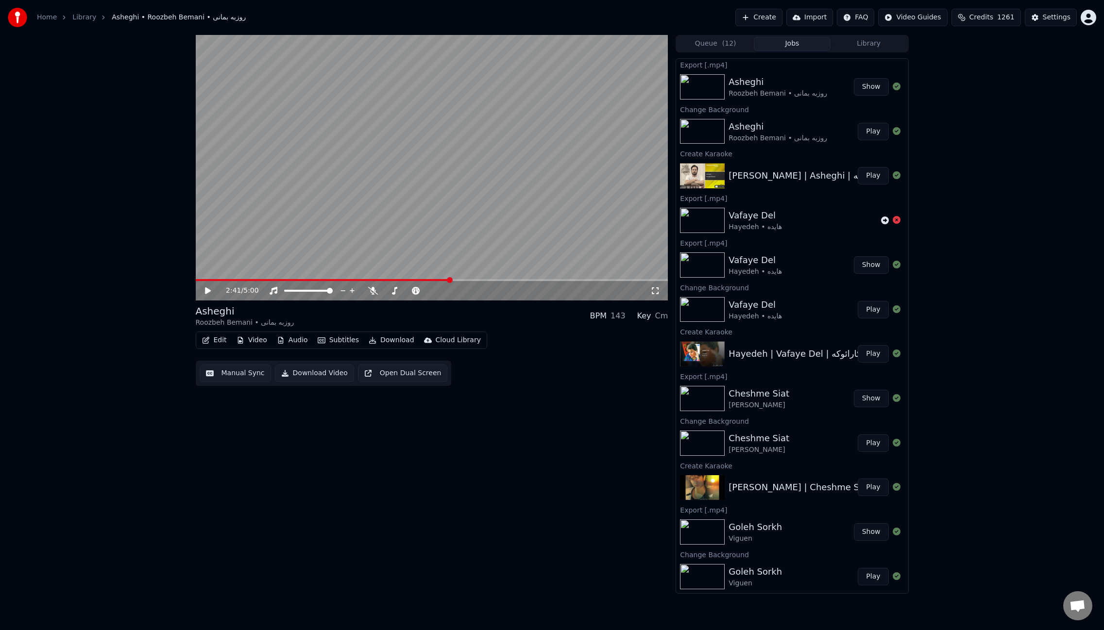
click at [769, 21] on button "Create" at bounding box center [758, 17] width 47 height 17
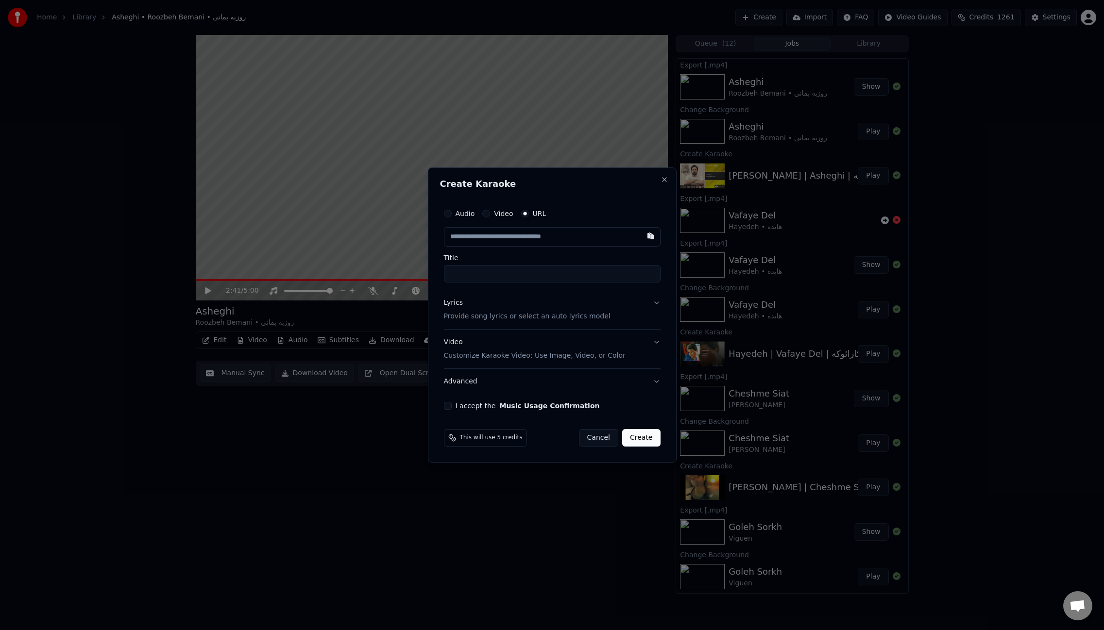
click at [575, 235] on input "text" at bounding box center [552, 236] width 217 height 19
type input "**********"
click at [485, 273] on input "**********" at bounding box center [552, 273] width 217 height 17
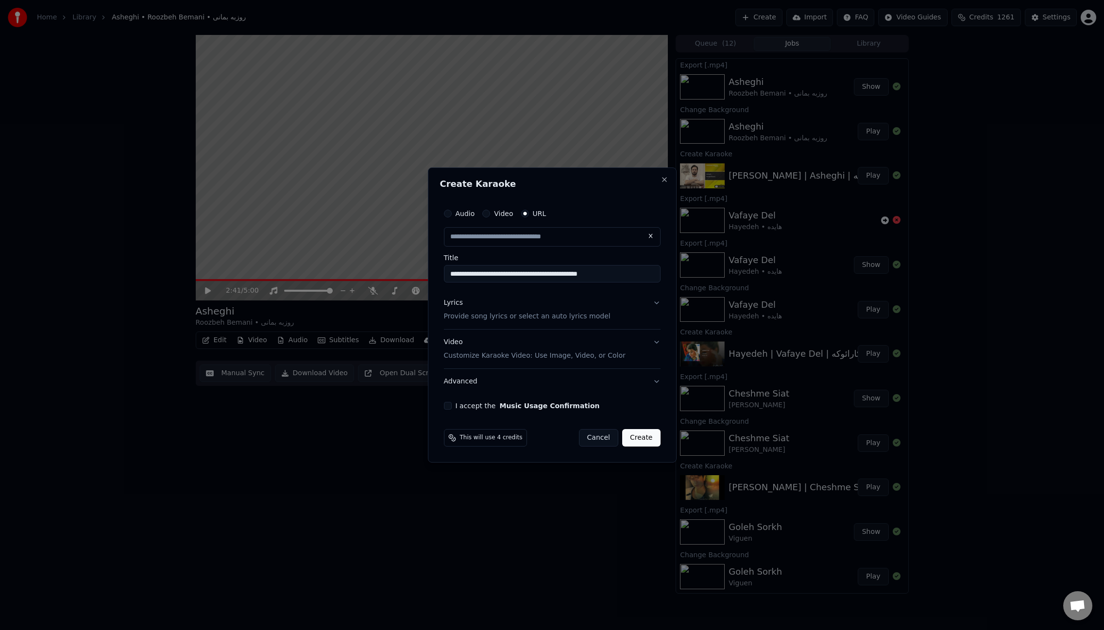
click at [485, 273] on input "**********" at bounding box center [552, 273] width 217 height 17
type input "**********"
click at [551, 274] on input "**********" at bounding box center [552, 273] width 217 height 17
click at [597, 274] on input "**********" at bounding box center [552, 273] width 217 height 17
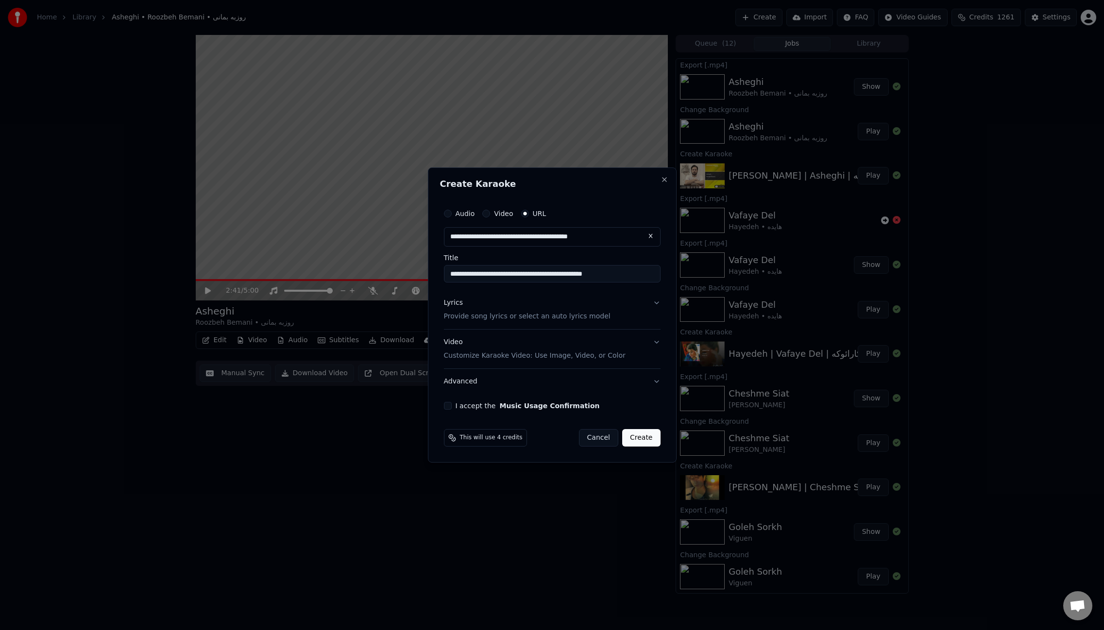
click at [598, 275] on input "**********" at bounding box center [552, 273] width 217 height 17
click at [623, 278] on input "**********" at bounding box center [552, 273] width 217 height 17
paste input "*********"
drag, startPoint x: 645, startPoint y: 276, endPoint x: 582, endPoint y: 277, distance: 63.1
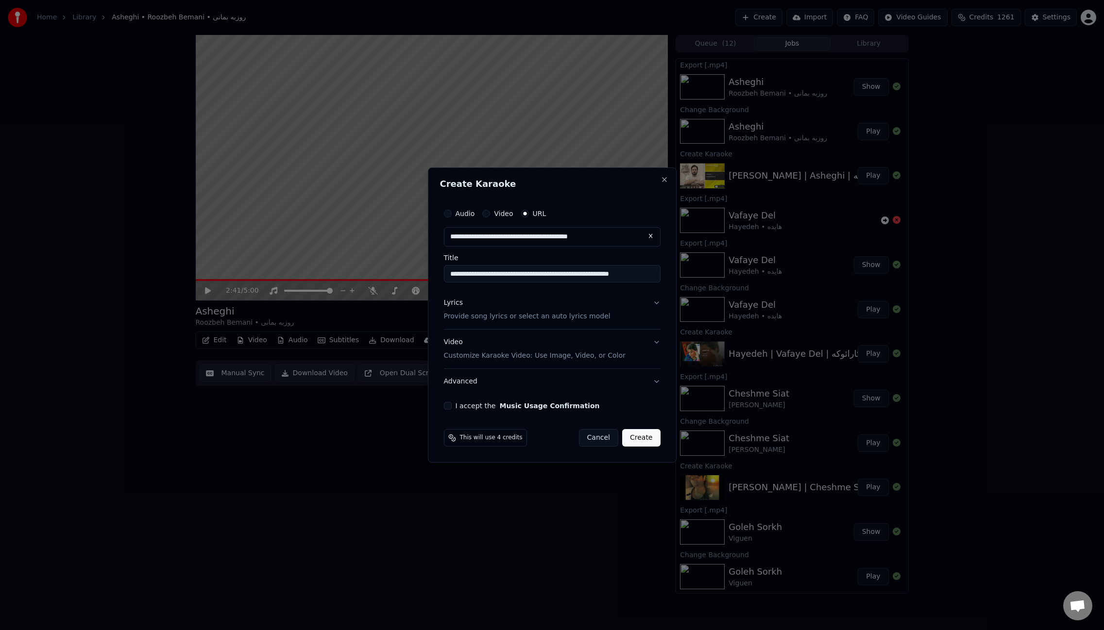
click at [582, 277] on input "**********" at bounding box center [552, 273] width 217 height 17
type input "**********"
click at [517, 317] on p "Provide song lyrics or select an auto lyrics model" at bounding box center [527, 317] width 167 height 10
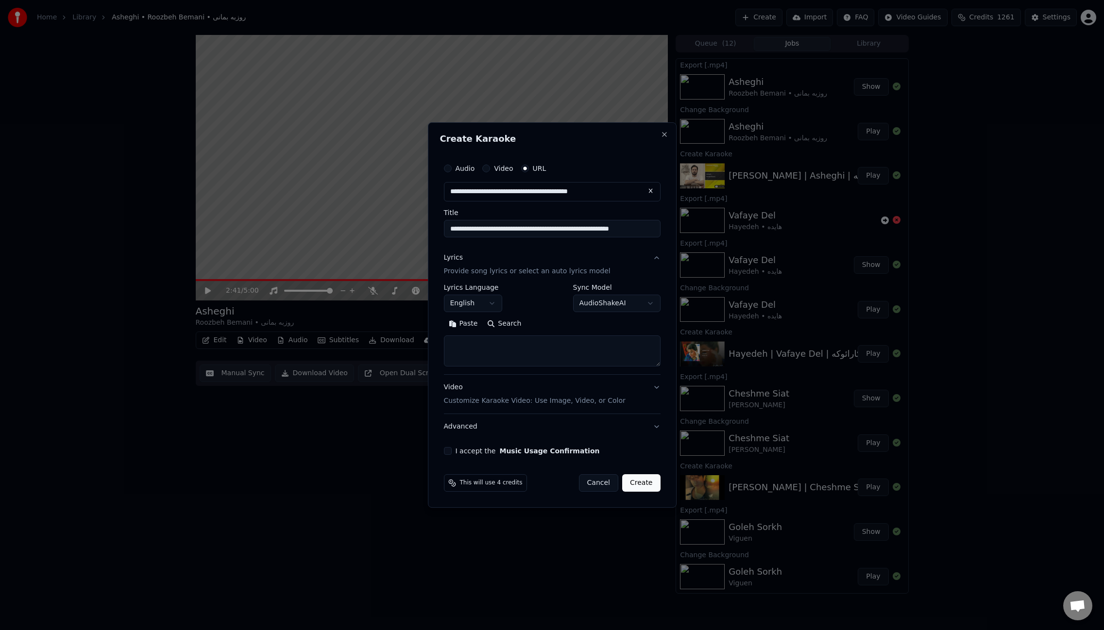
click at [522, 341] on textarea at bounding box center [552, 351] width 217 height 31
paste textarea "**********"
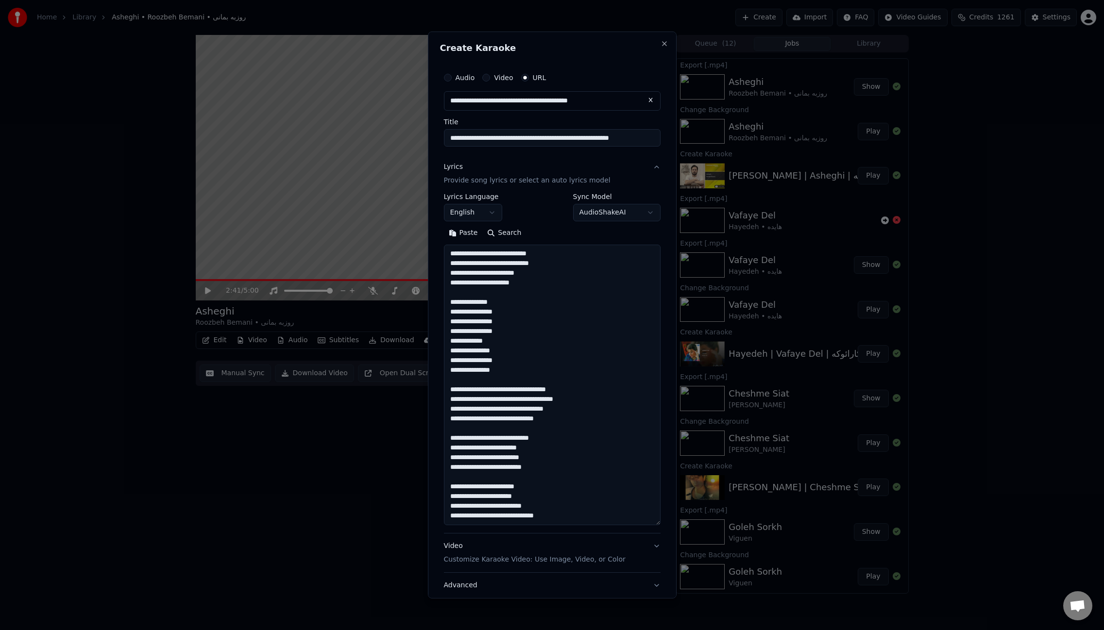
scroll to position [245, 0]
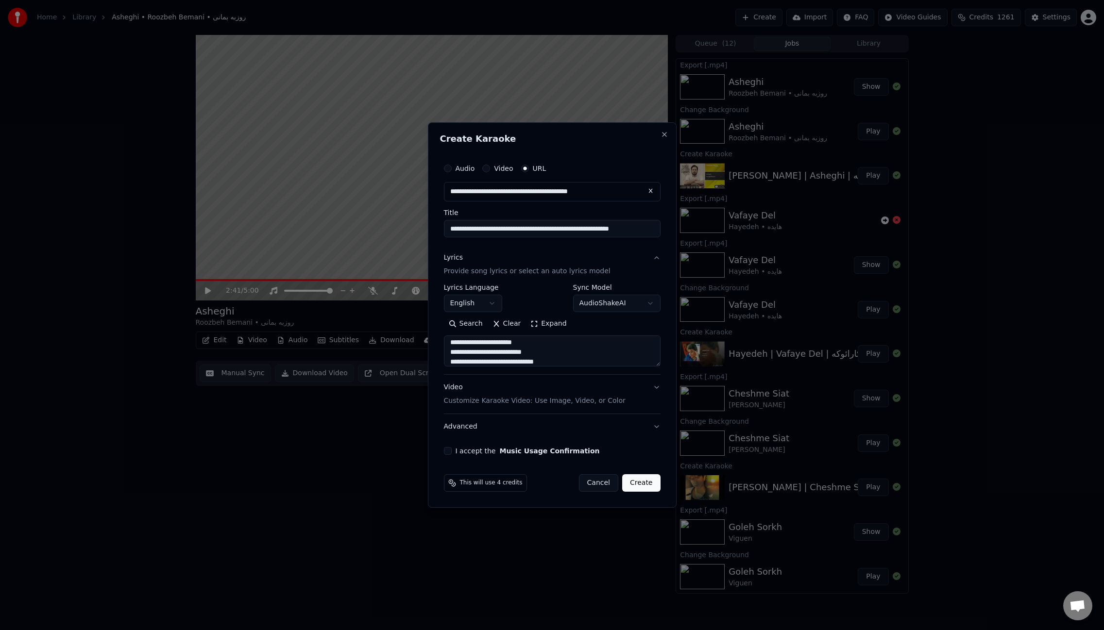
type textarea "**********"
click at [486, 296] on body "Home Library Asheghi • Roozbeh Bemani • روزبه بمانی Create Import FAQ Video Gui…" at bounding box center [552, 315] width 1104 height 630
select select "**"
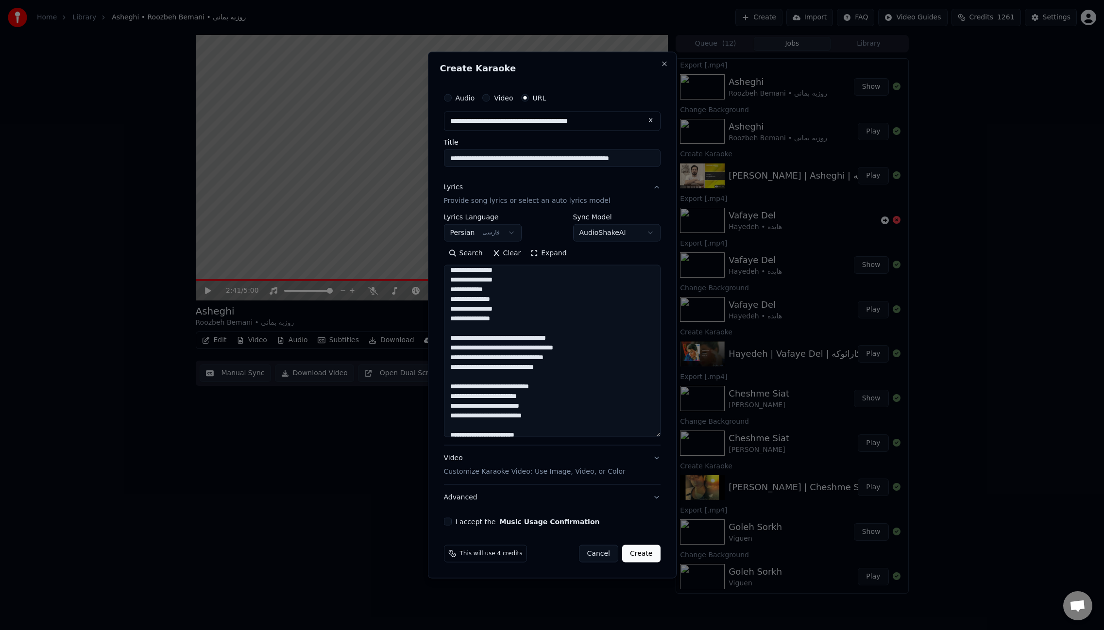
scroll to position [59, 0]
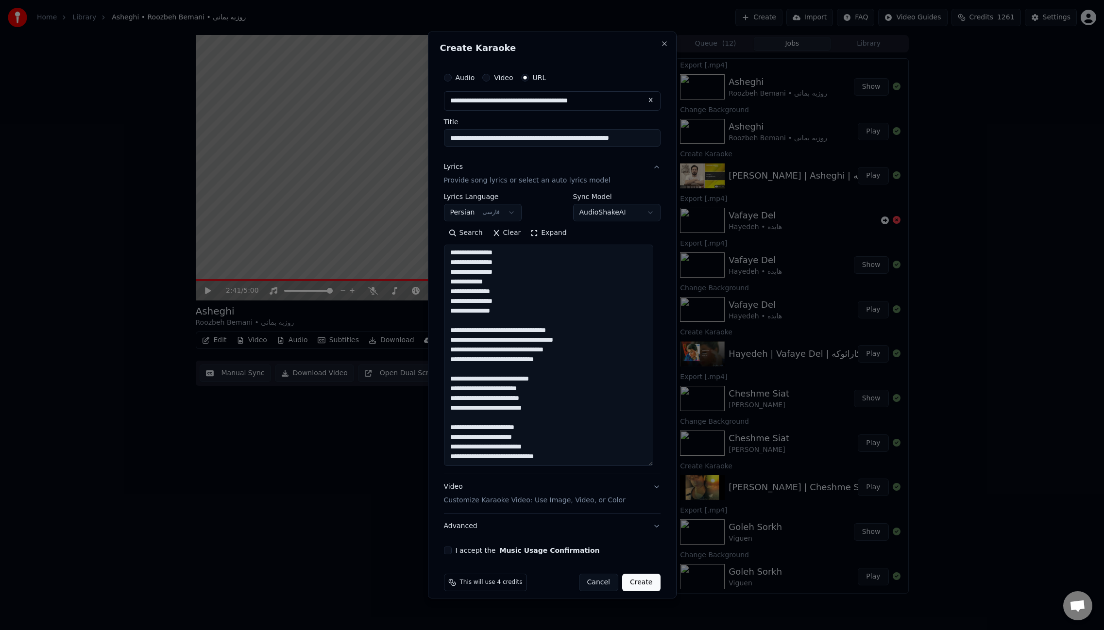
drag, startPoint x: 655, startPoint y: 362, endPoint x: 662, endPoint y: 462, distance: 99.8
click at [662, 462] on div "**********" at bounding box center [552, 315] width 249 height 567
click at [447, 551] on button "I accept the Music Usage Confirmation" at bounding box center [448, 551] width 8 height 8
click at [631, 579] on button "Create" at bounding box center [641, 582] width 38 height 17
select select
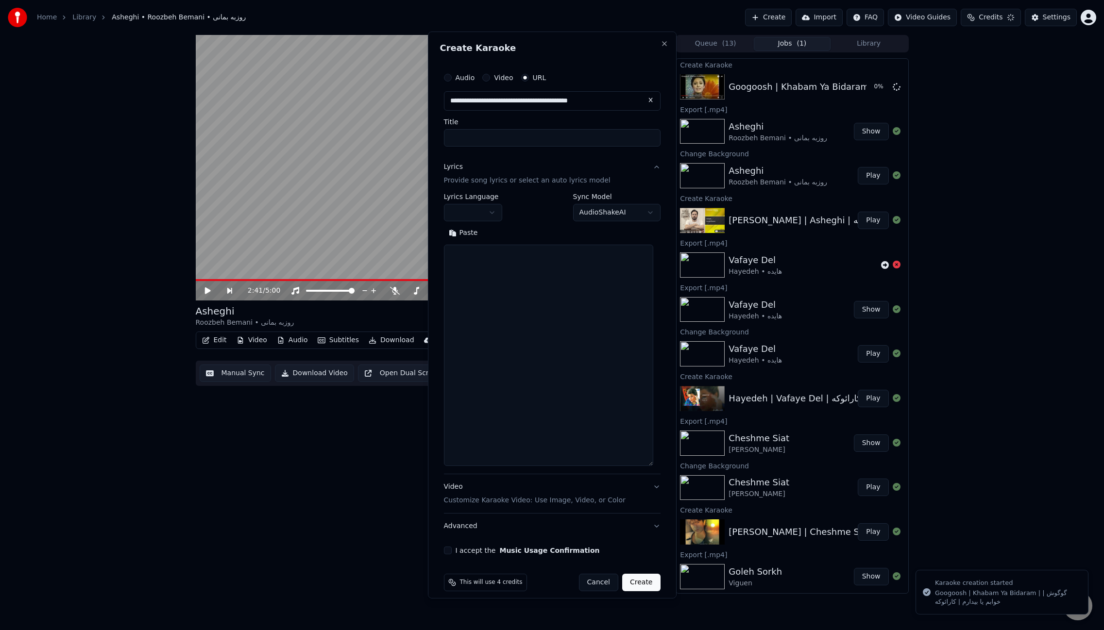
scroll to position [0, 0]
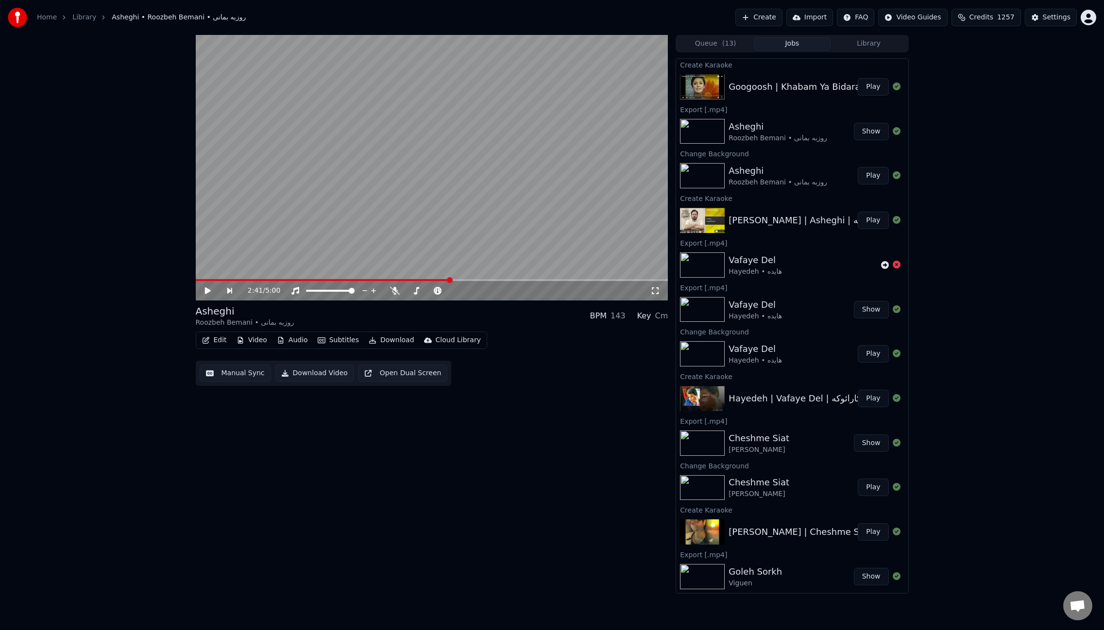
click at [874, 88] on button "Play" at bounding box center [872, 86] width 31 height 17
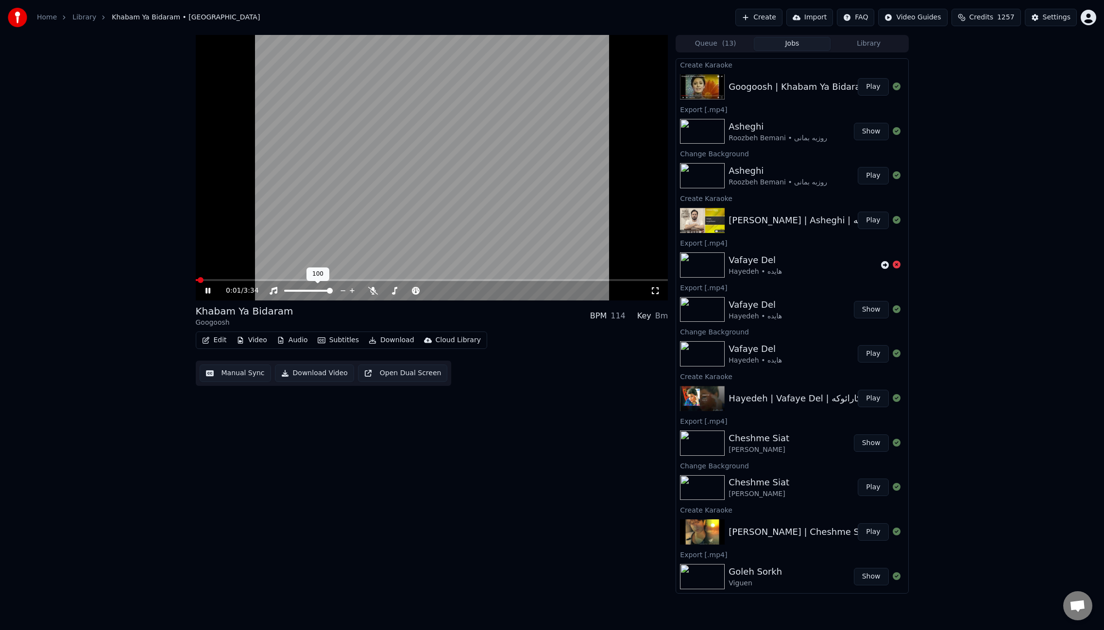
click at [495, 190] on video at bounding box center [432, 168] width 472 height 266
click at [223, 344] on button "Edit" at bounding box center [214, 341] width 33 height 14
click at [279, 436] on div "Change Background" at bounding box center [281, 444] width 98 height 16
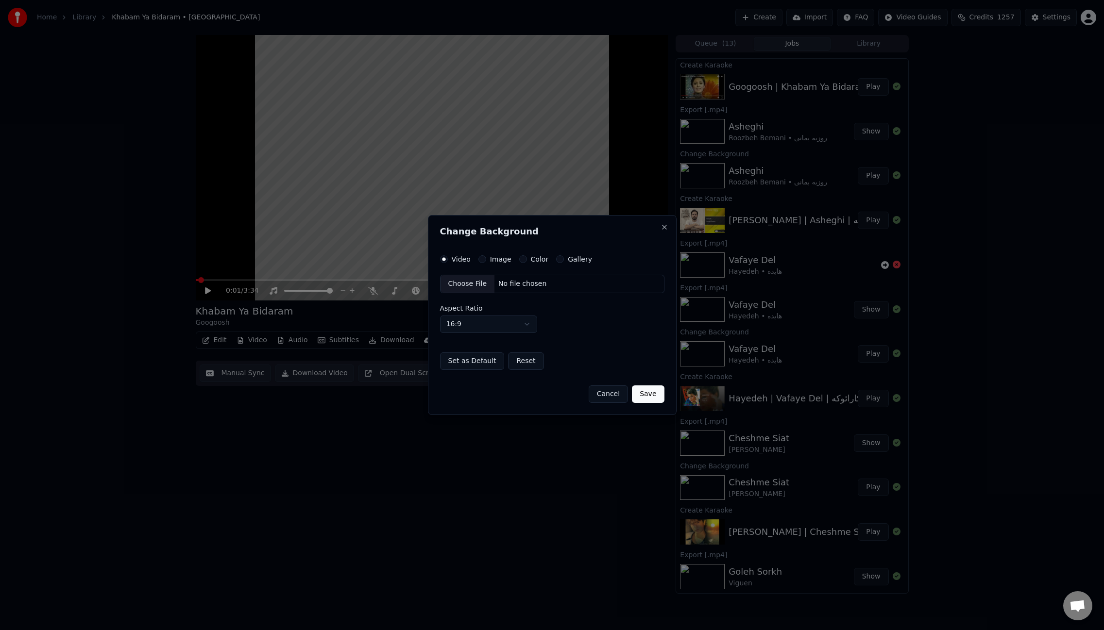
click at [484, 260] on button "Image" at bounding box center [482, 259] width 8 height 8
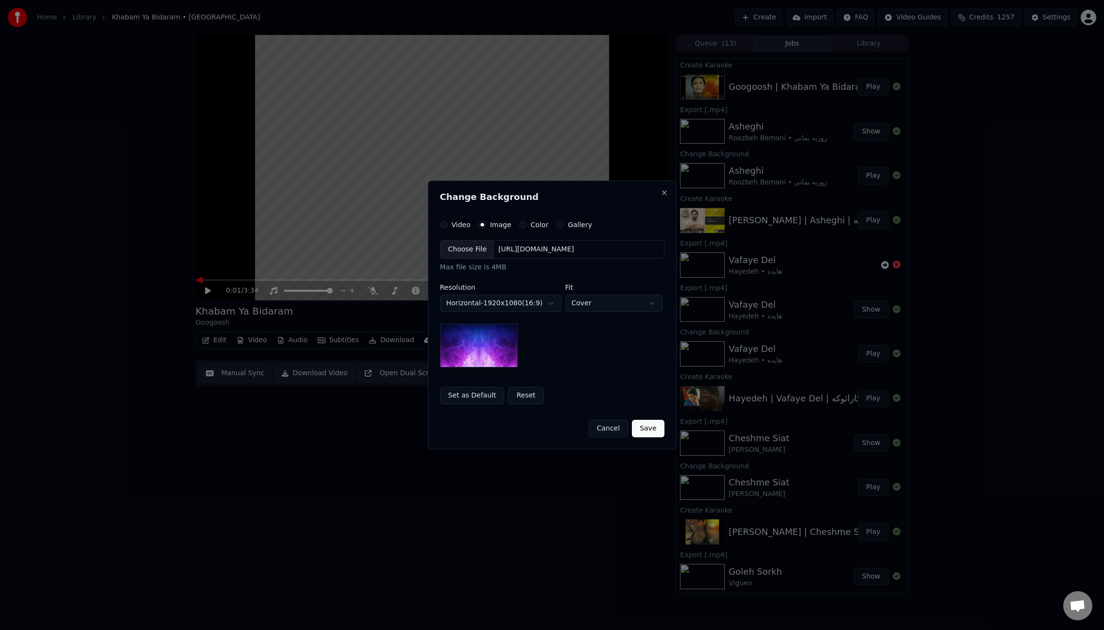
click at [473, 246] on div "Choose File" at bounding box center [467, 249] width 54 height 17
click at [651, 431] on button "Save" at bounding box center [648, 428] width 32 height 17
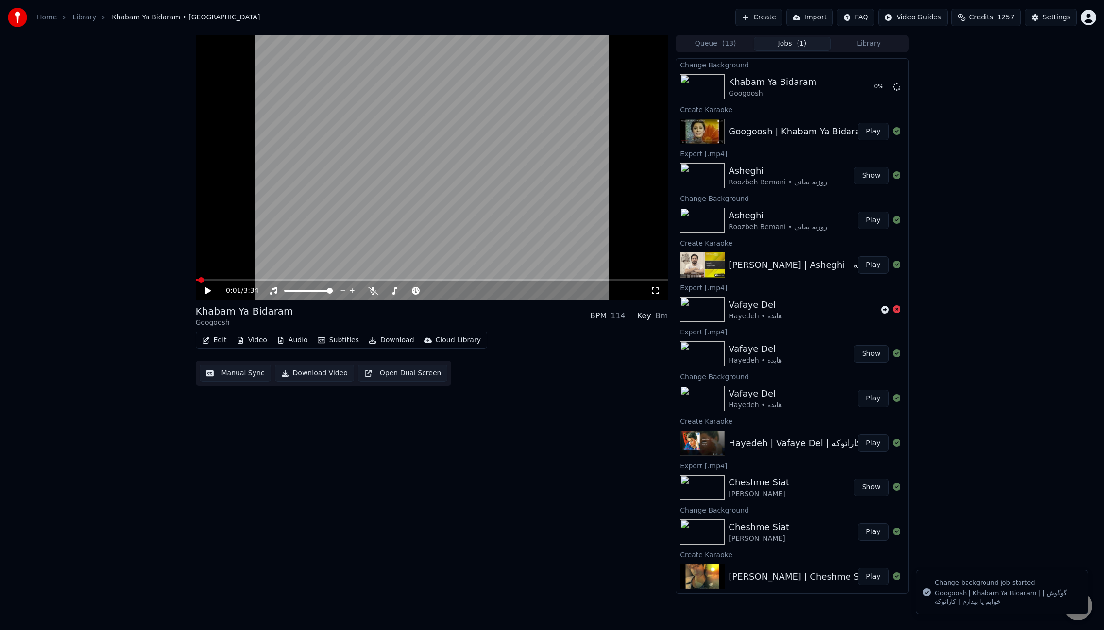
click at [365, 164] on video at bounding box center [432, 168] width 472 height 266
click at [375, 292] on icon at bounding box center [373, 291] width 10 height 8
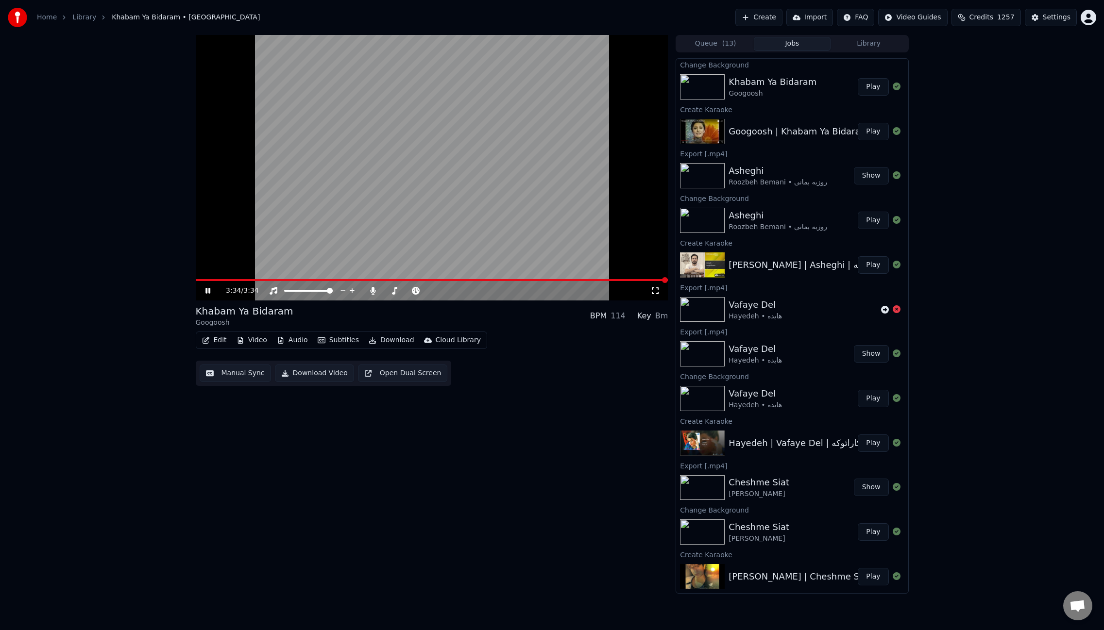
click at [544, 209] on video at bounding box center [432, 168] width 472 height 266
click at [880, 89] on button "Play" at bounding box center [872, 86] width 31 height 17
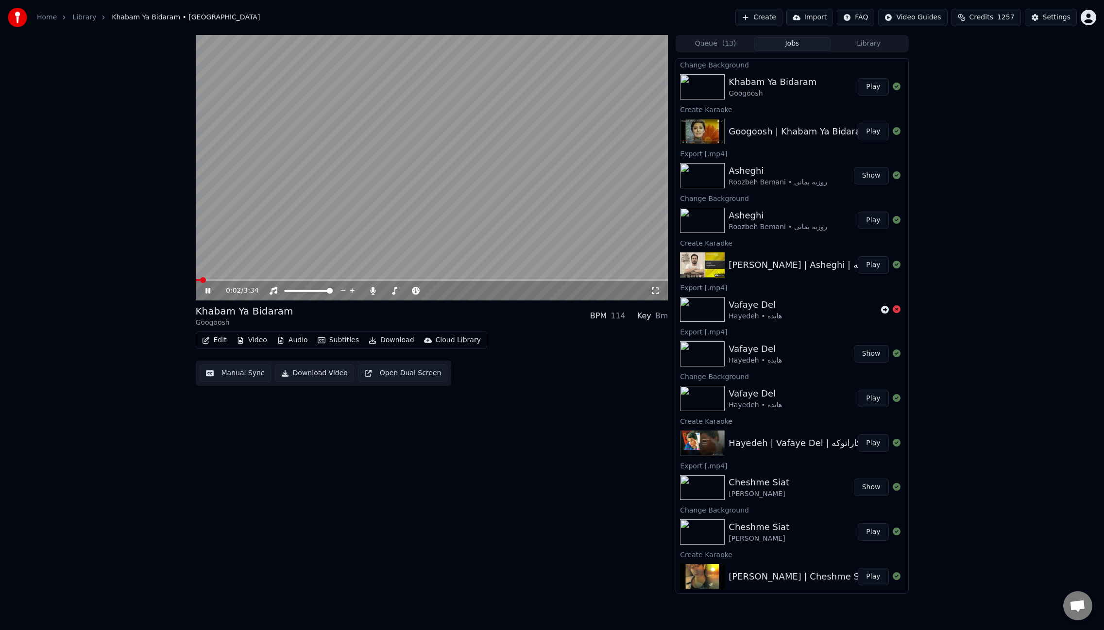
click at [240, 280] on span at bounding box center [432, 280] width 472 height 2
click at [564, 214] on video at bounding box center [432, 168] width 472 height 266
